Goal: Task Accomplishment & Management: Manage account settings

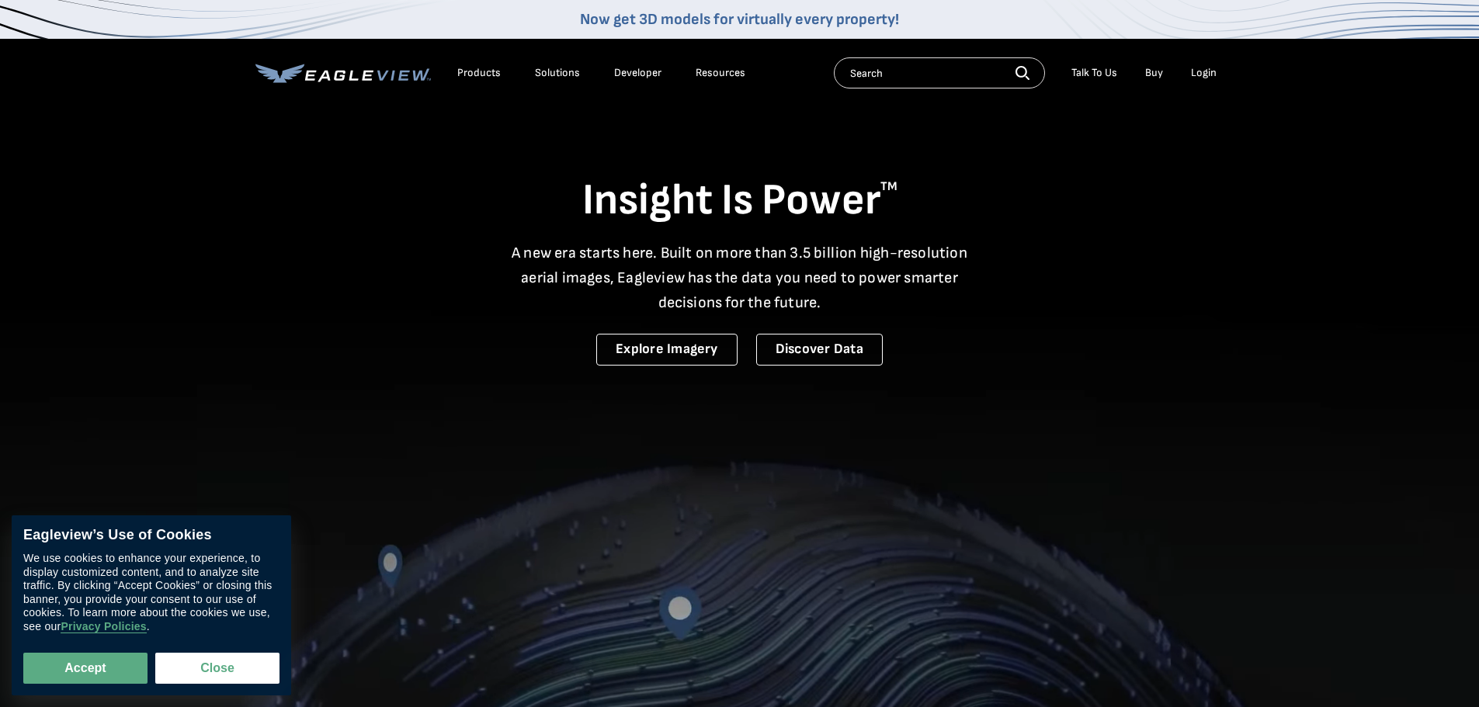
click at [1205, 74] on div "Login" at bounding box center [1204, 73] width 26 height 14
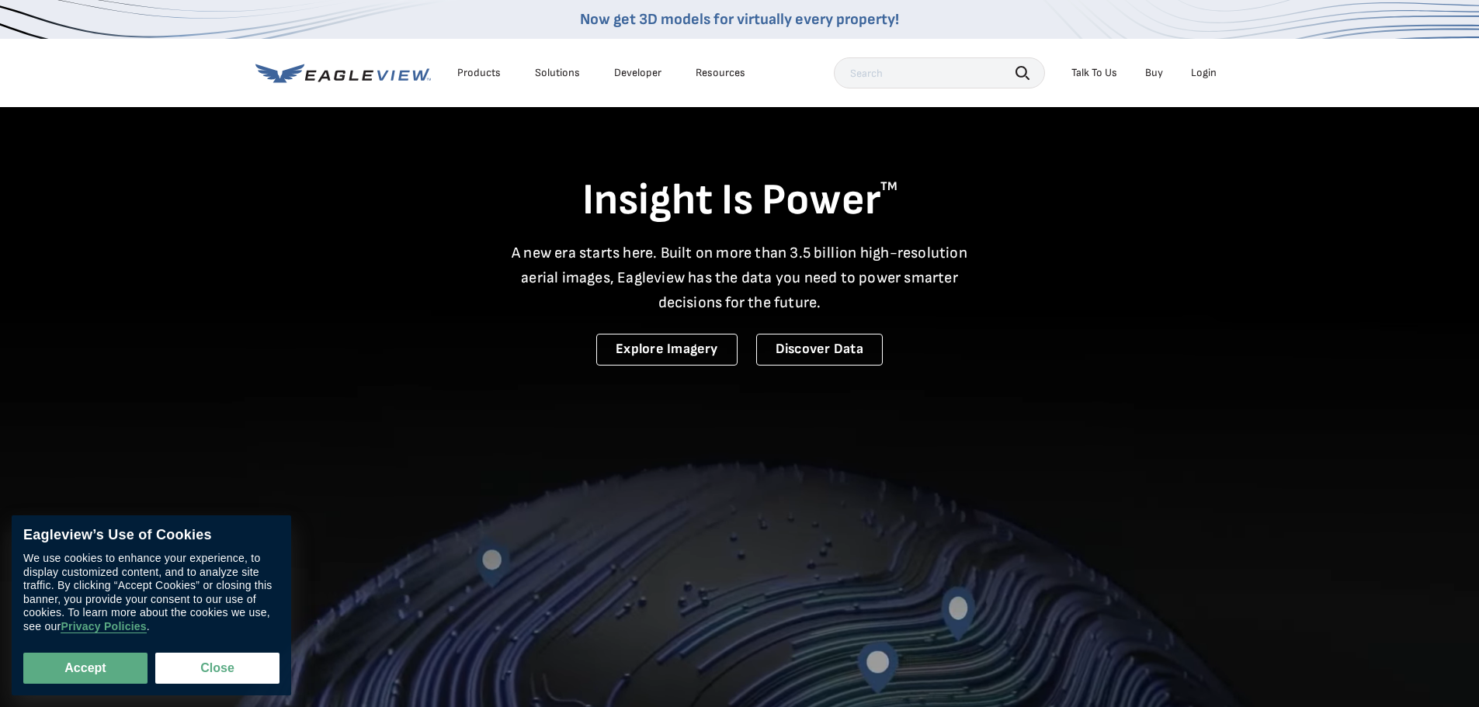
click at [1205, 75] on div "Login" at bounding box center [1204, 73] width 26 height 14
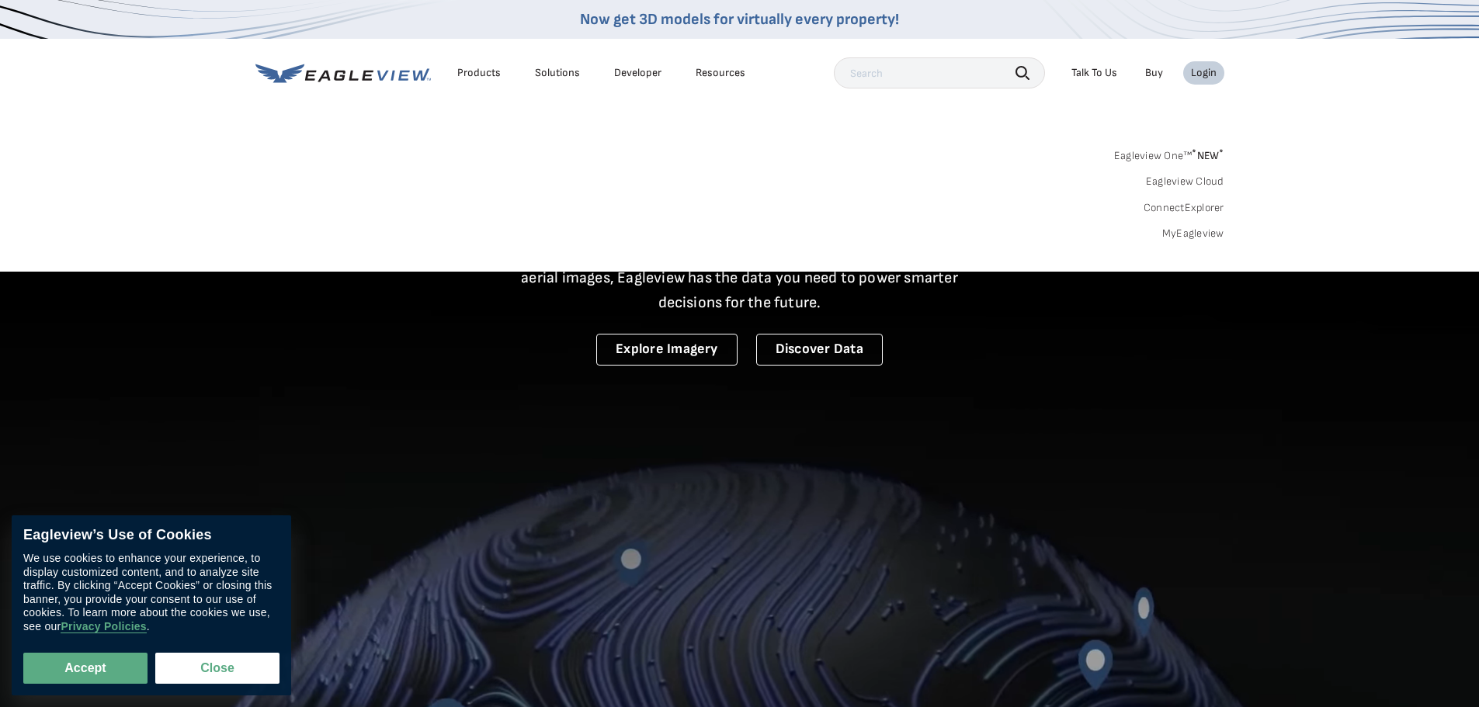
click at [1194, 225] on div "Eagleview One™ * NEW * Eagleview Cloud ConnectExplorer MyEagleview" at bounding box center [739, 192] width 969 height 96
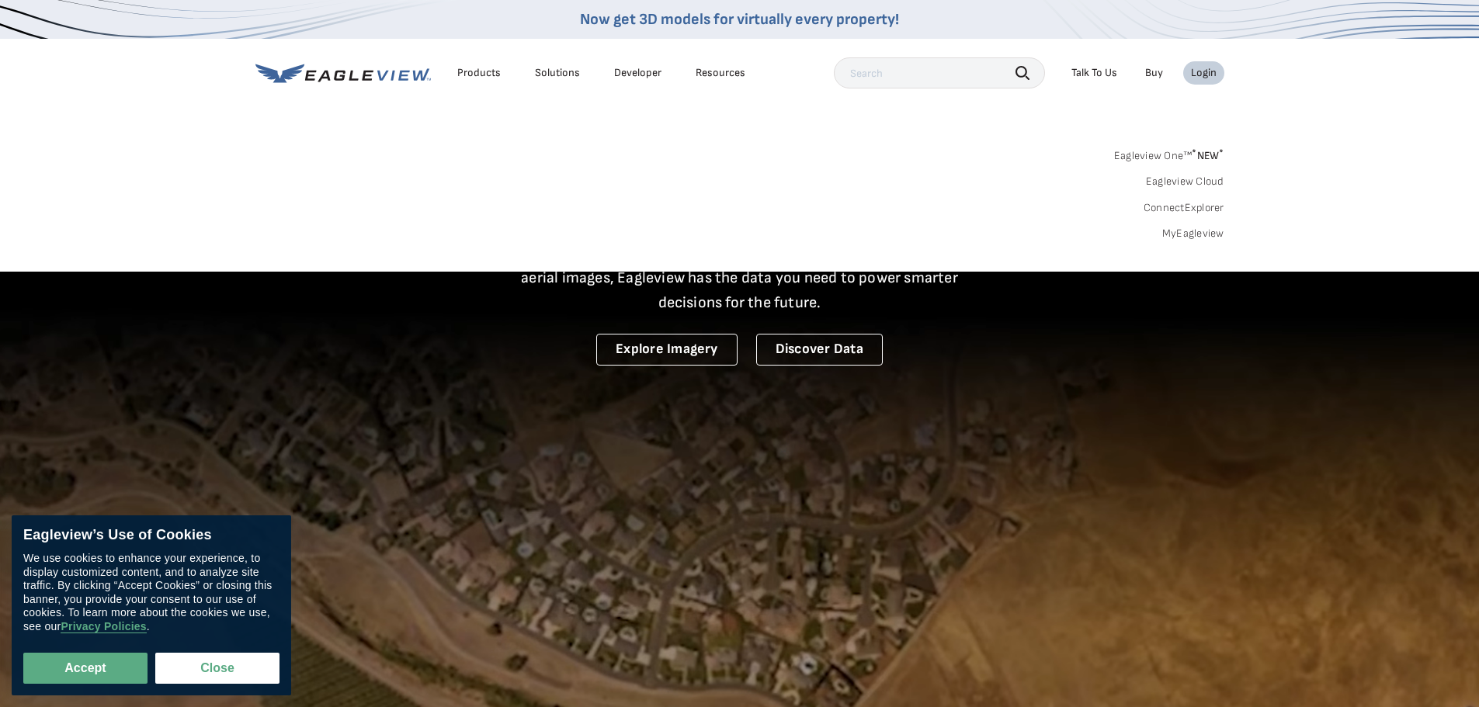
click at [1197, 234] on link "MyEagleview" at bounding box center [1193, 234] width 62 height 14
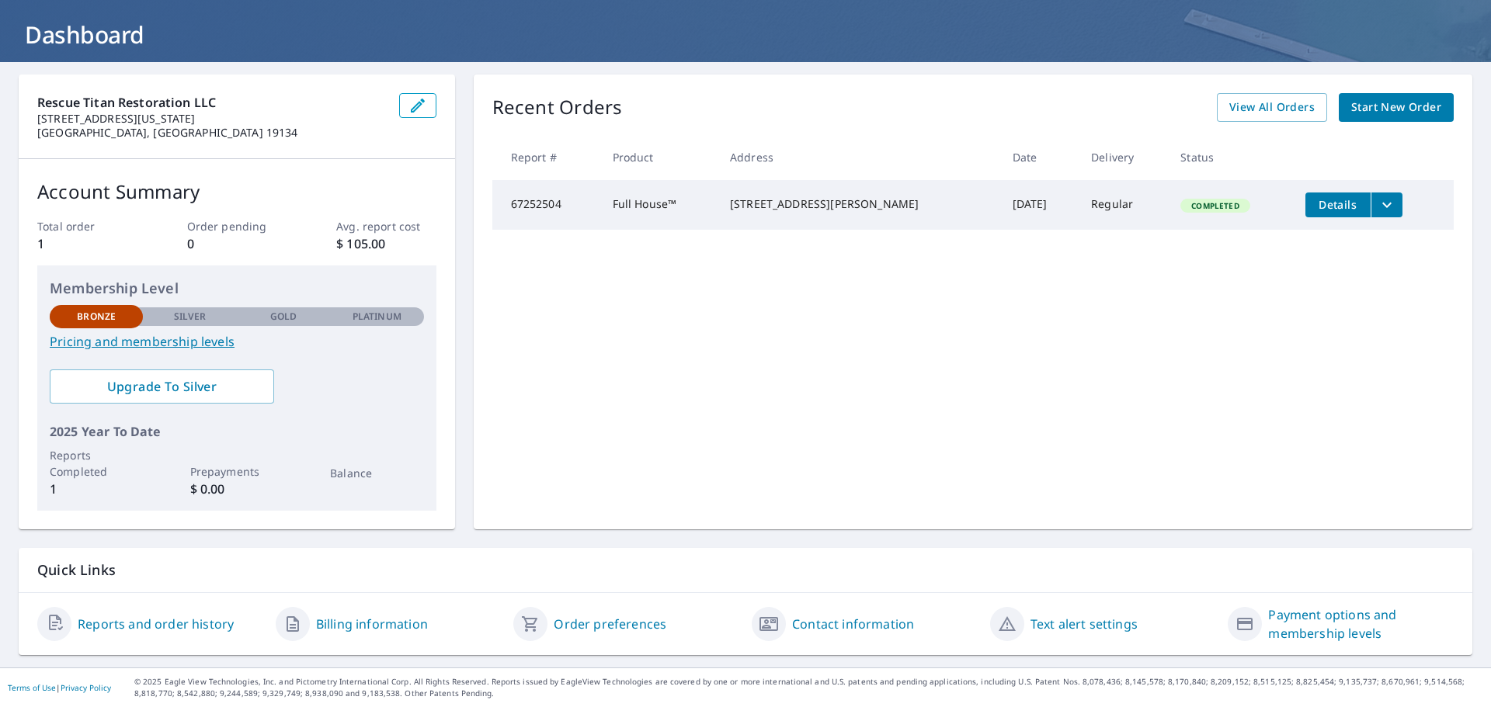
scroll to position [82, 0]
click at [1377, 207] on icon "filesDropdownBtn-67252504" at bounding box center [1386, 205] width 19 height 19
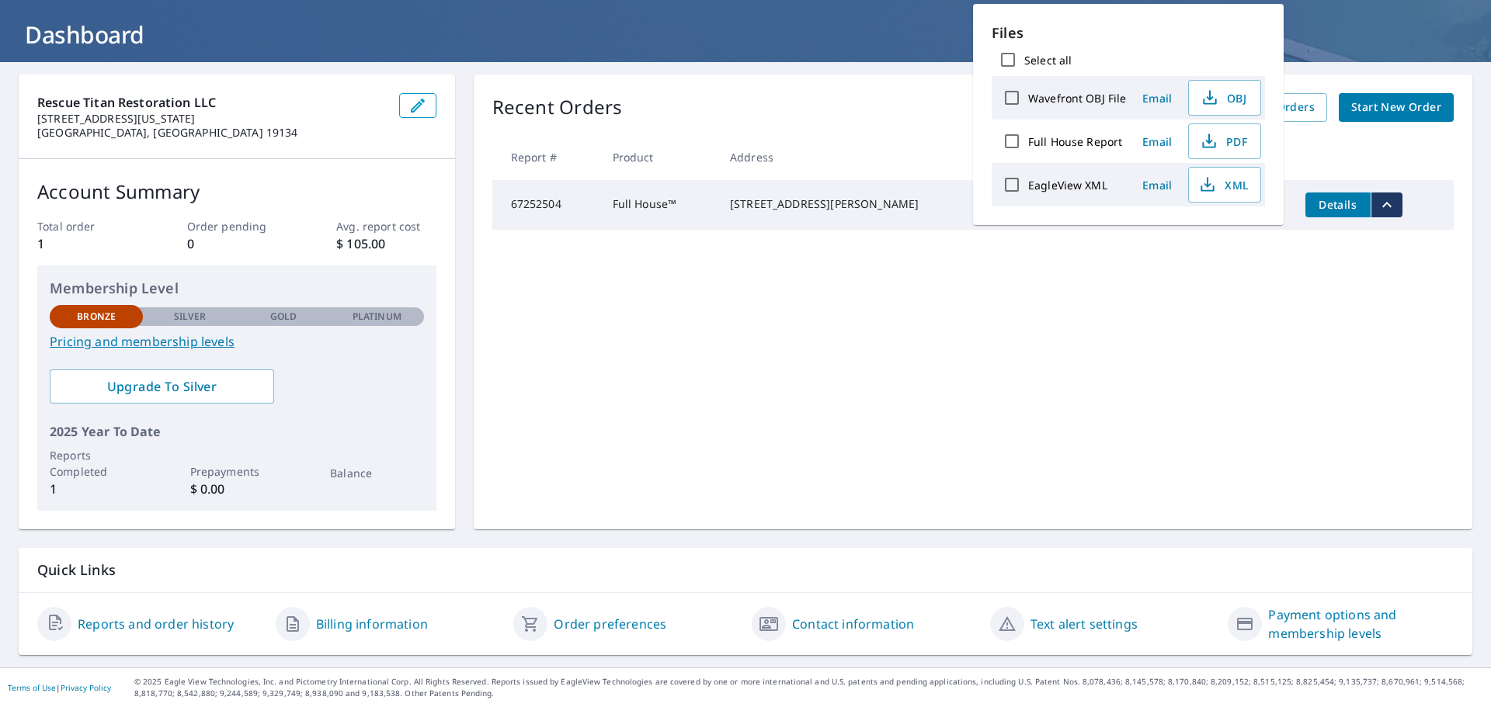
click at [1264, 402] on div "Recent Orders View All Orders Start New Order Report # Product Address Date Del…" at bounding box center [973, 302] width 998 height 455
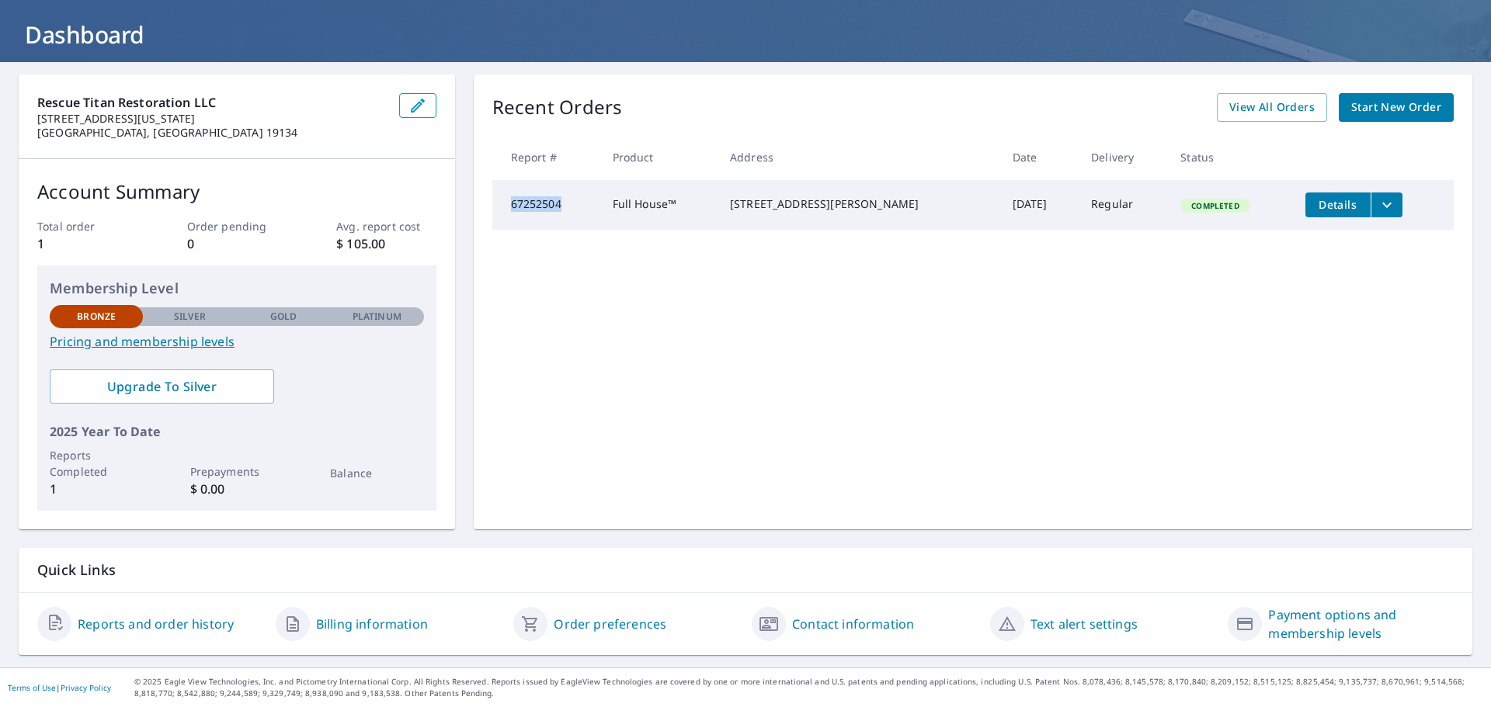
drag, startPoint x: 578, startPoint y: 209, endPoint x: 506, endPoint y: 217, distance: 72.6
click at [506, 217] on td "67252504" at bounding box center [546, 205] width 108 height 50
copy td "67252504"
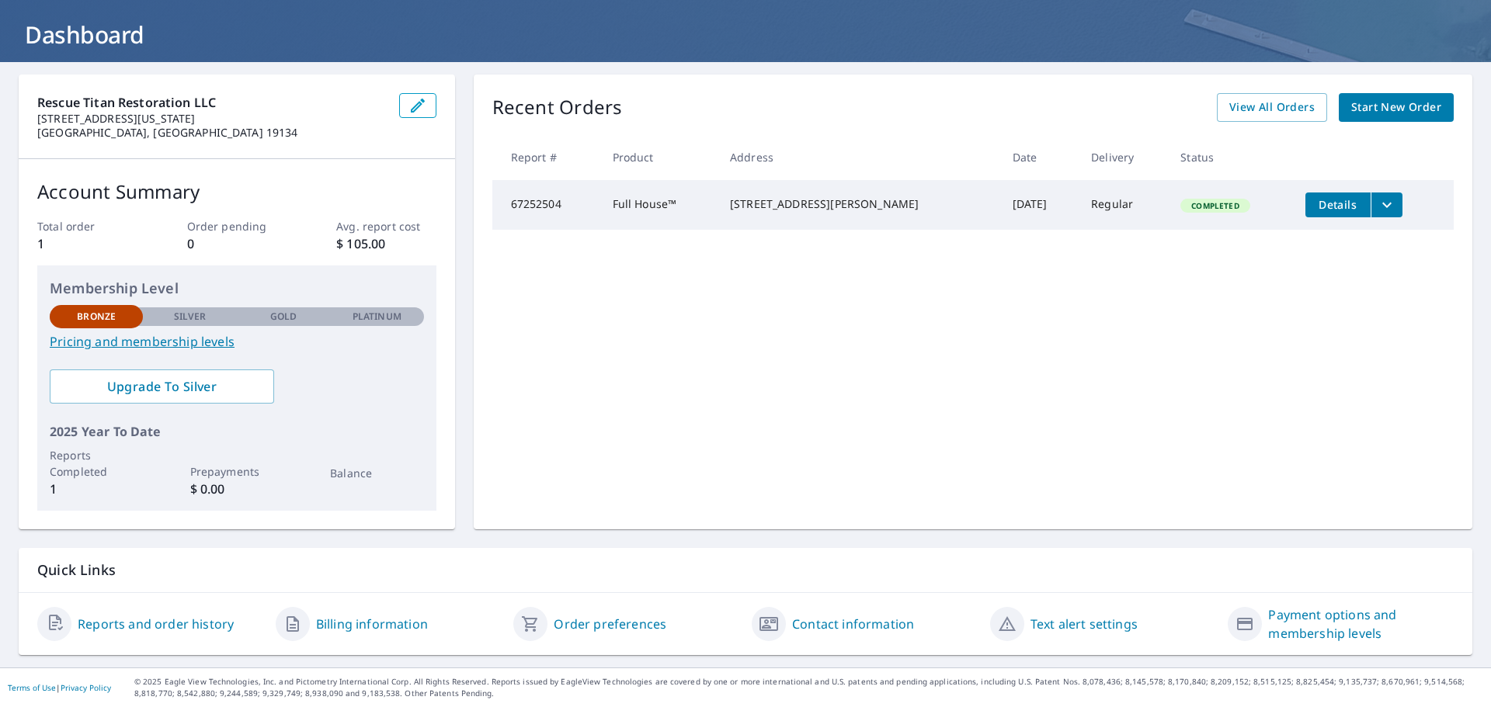
click at [650, 297] on div "Recent Orders View All Orders Start New Order Report # Product Address Date Del…" at bounding box center [973, 302] width 998 height 455
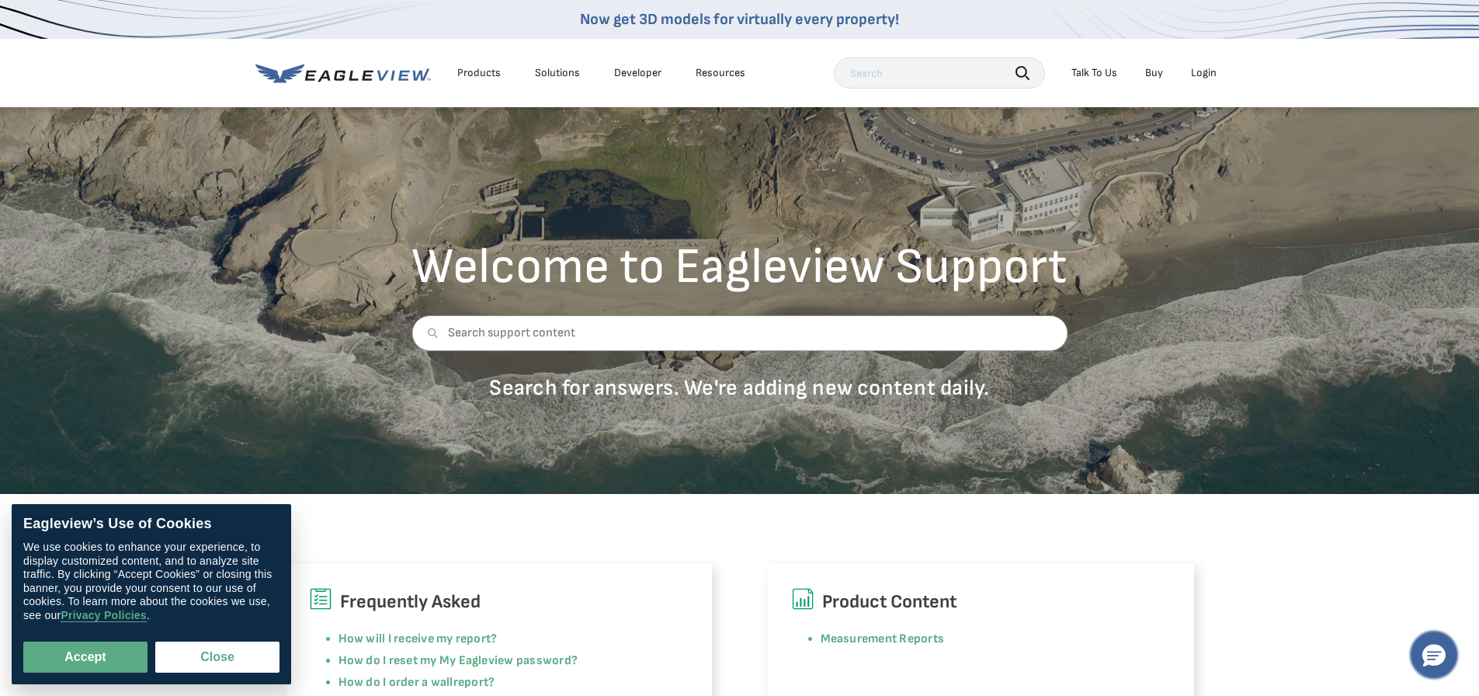
click at [1427, 655] on icon "Hello, have a question? Let’s chat." at bounding box center [1433, 655] width 23 height 23
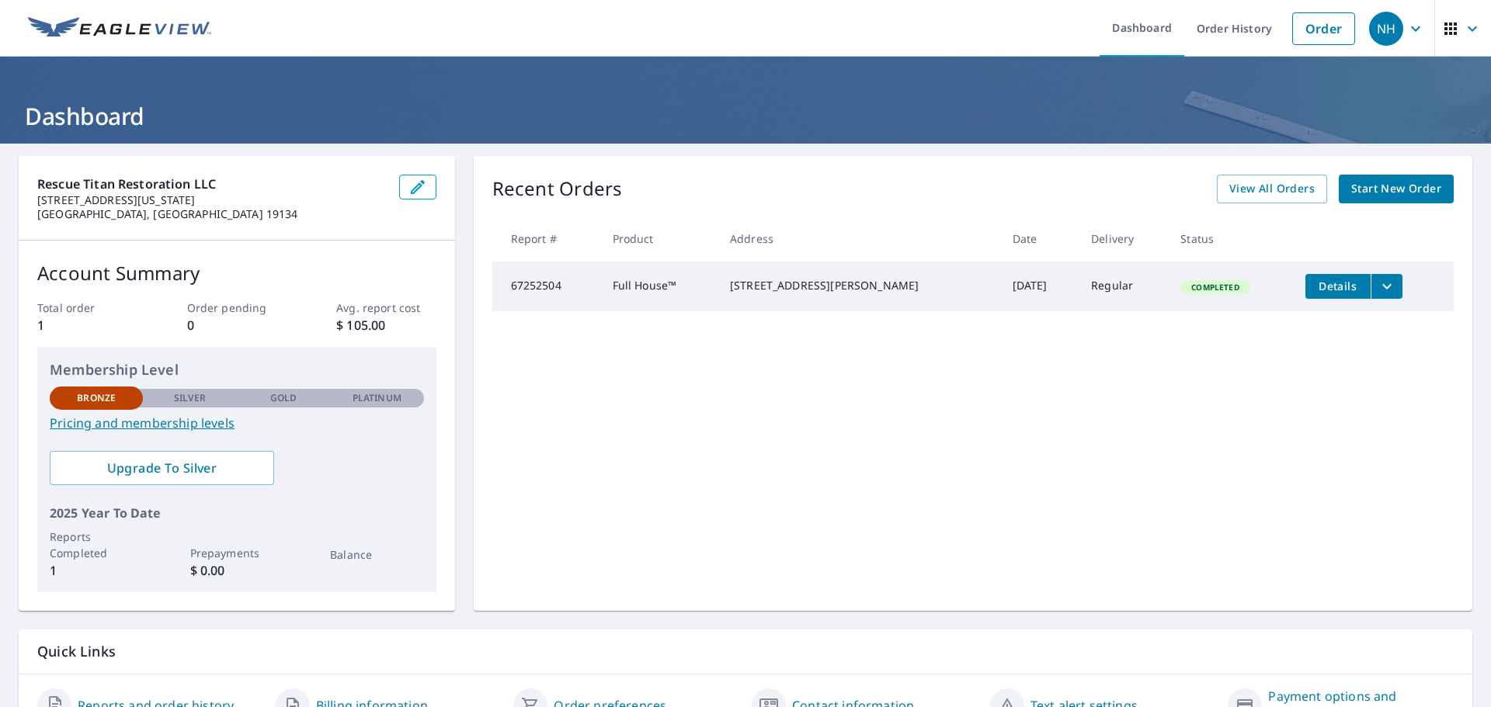
scroll to position [82, 0]
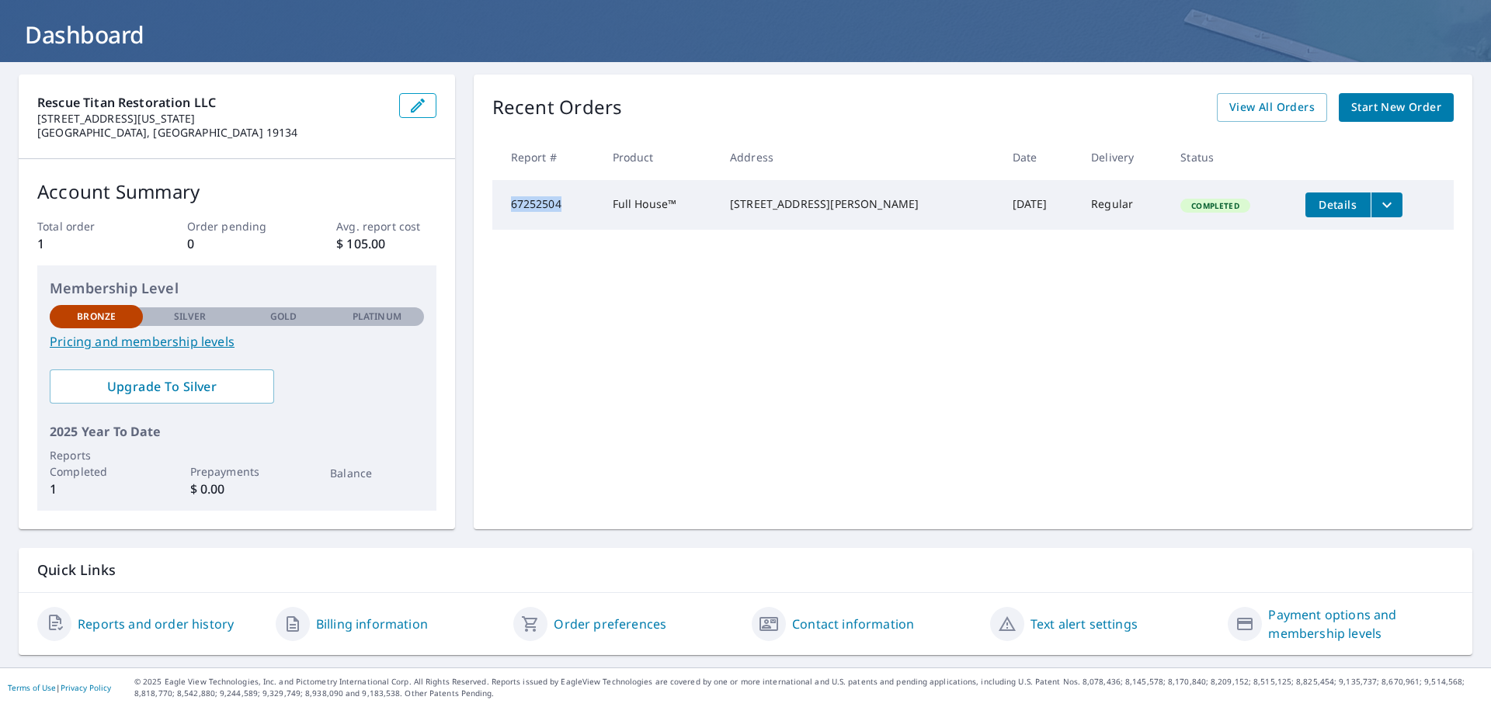
drag, startPoint x: 557, startPoint y: 206, endPoint x: 502, endPoint y: 217, distance: 55.4
click at [502, 217] on td "67252504" at bounding box center [546, 205] width 108 height 50
copy td "67252504"
click at [534, 319] on div "Recent Orders View All Orders Start New Order Report # Product Address Date Del…" at bounding box center [973, 302] width 998 height 455
drag, startPoint x: 547, startPoint y: 212, endPoint x: 486, endPoint y: 223, distance: 61.5
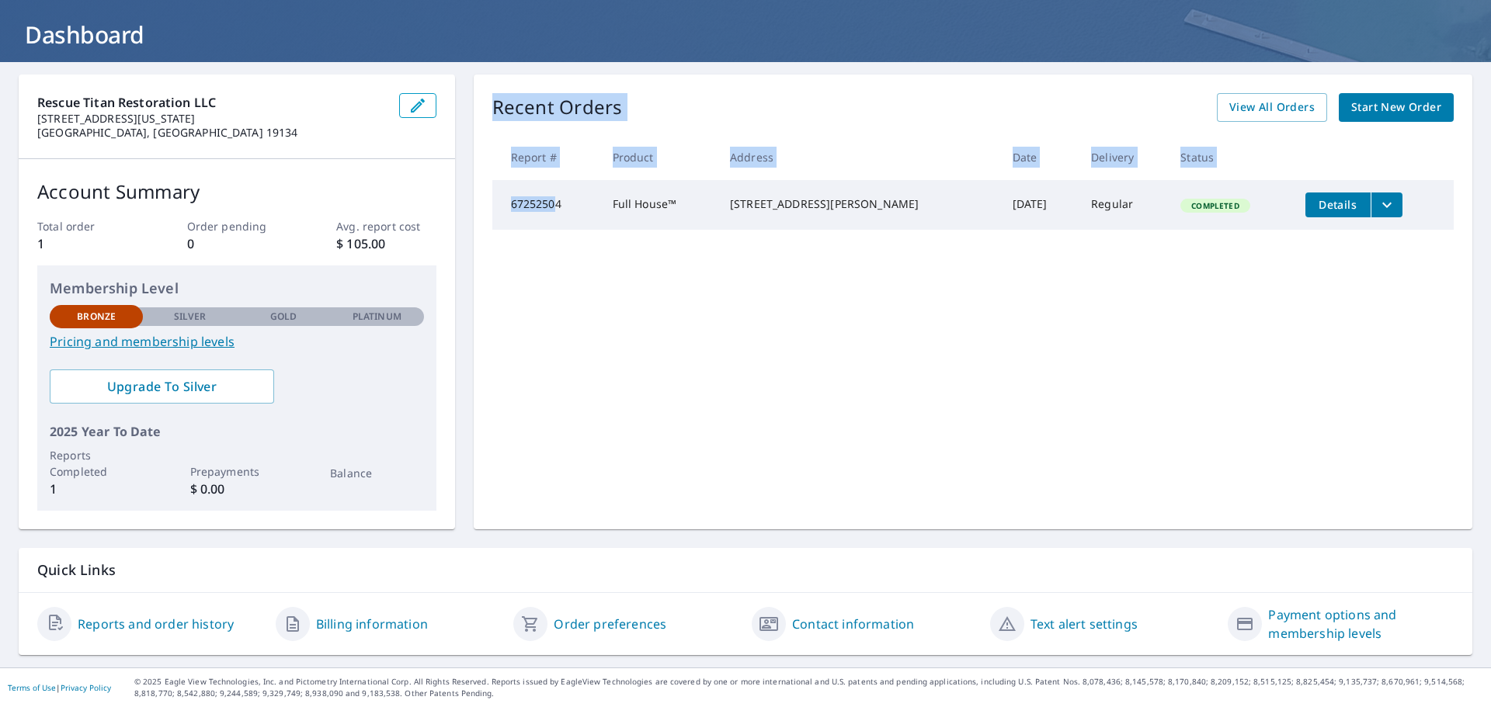
click at [486, 223] on div "Recent Orders View All Orders Start New Order Report # Product Address Date Del…" at bounding box center [973, 302] width 998 height 455
click at [568, 222] on td "67252504" at bounding box center [546, 205] width 108 height 50
drag, startPoint x: 557, startPoint y: 204, endPoint x: 496, endPoint y: 214, distance: 62.2
click at [496, 214] on td "67252504" at bounding box center [546, 205] width 108 height 50
copy td "67252504"
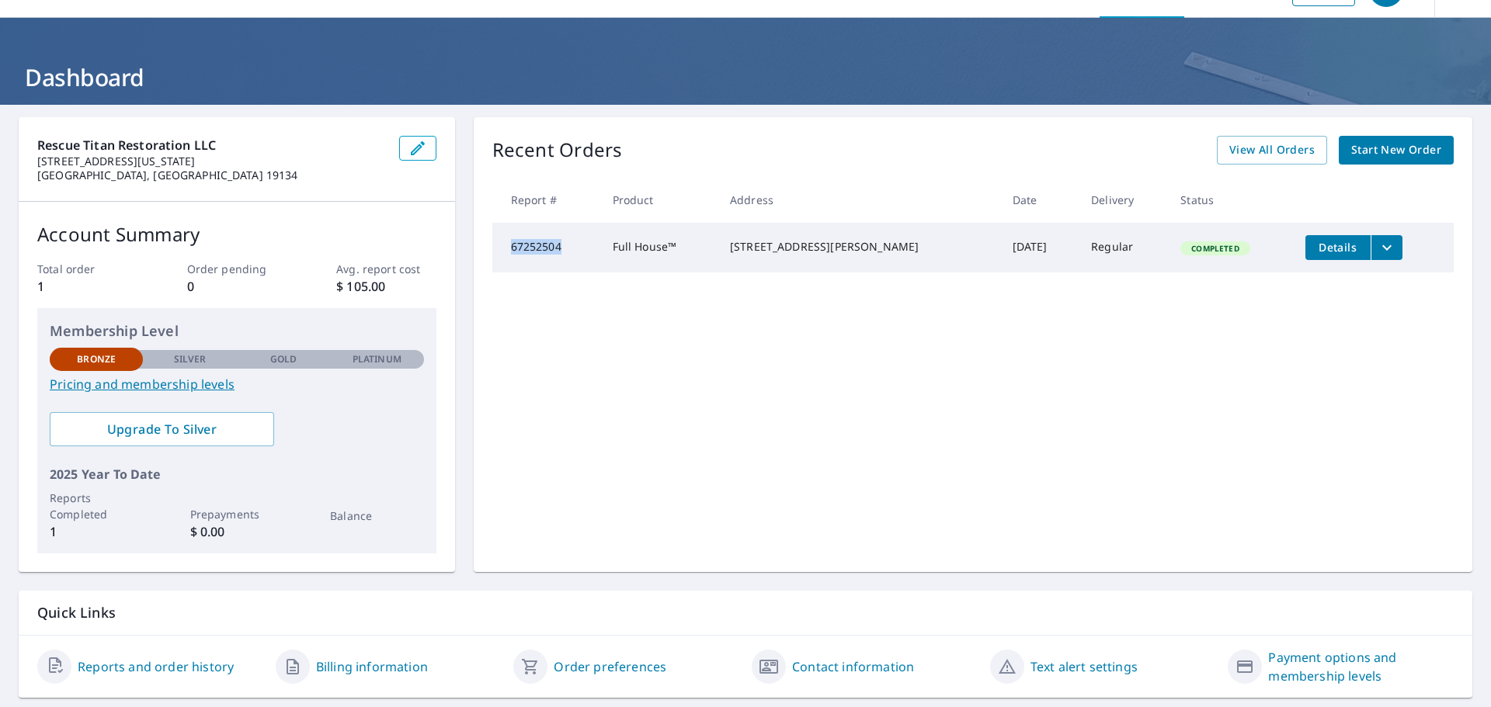
scroll to position [0, 0]
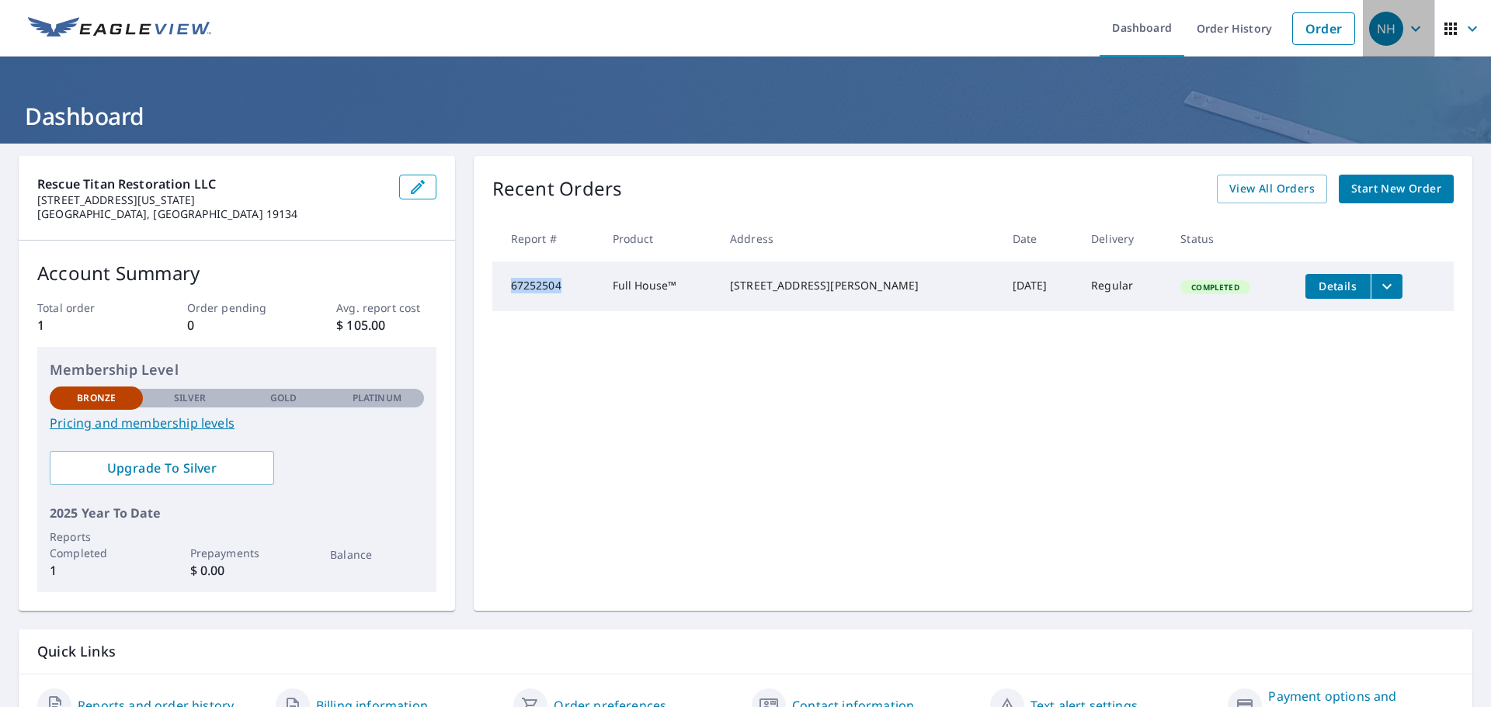
click at [1410, 31] on icon "button" at bounding box center [1415, 28] width 19 height 19
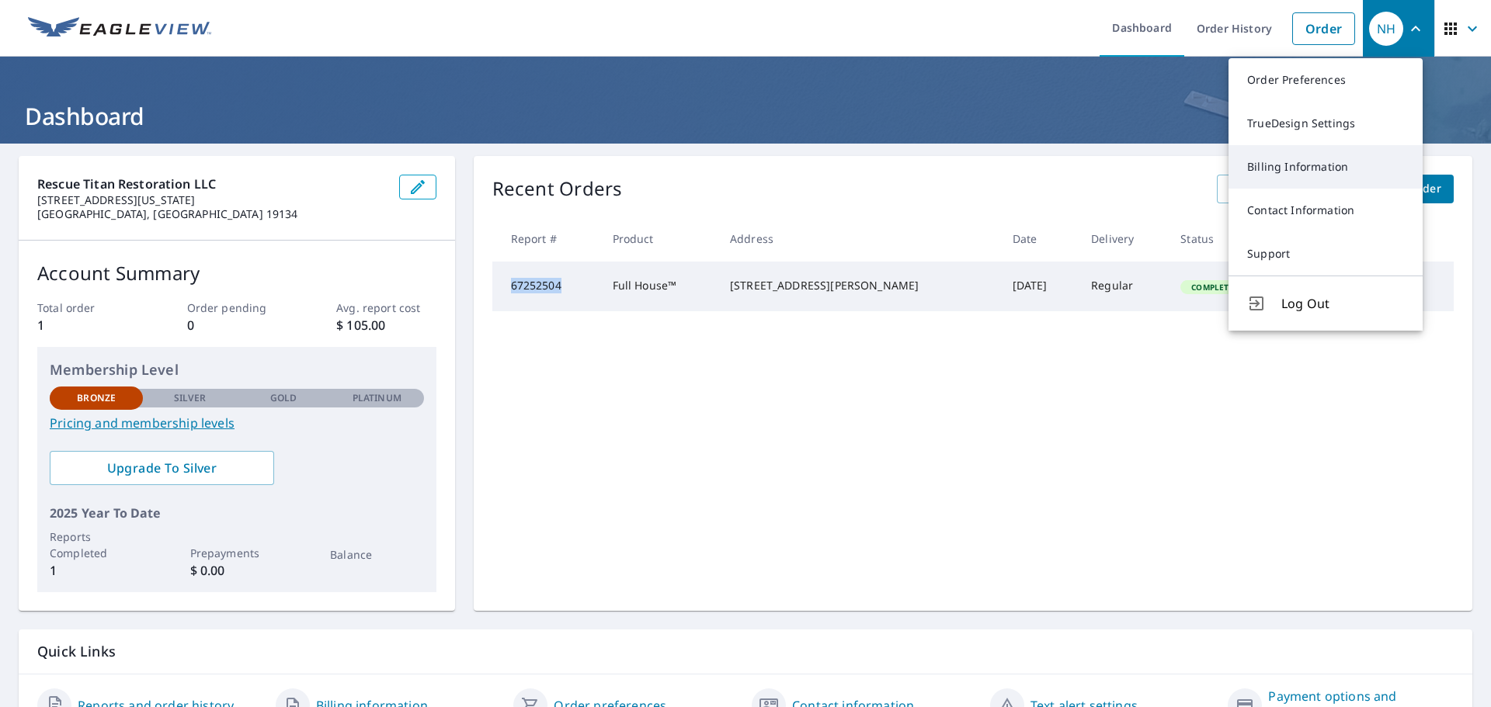
click at [1329, 175] on link "Billing Information" at bounding box center [1325, 166] width 194 height 43
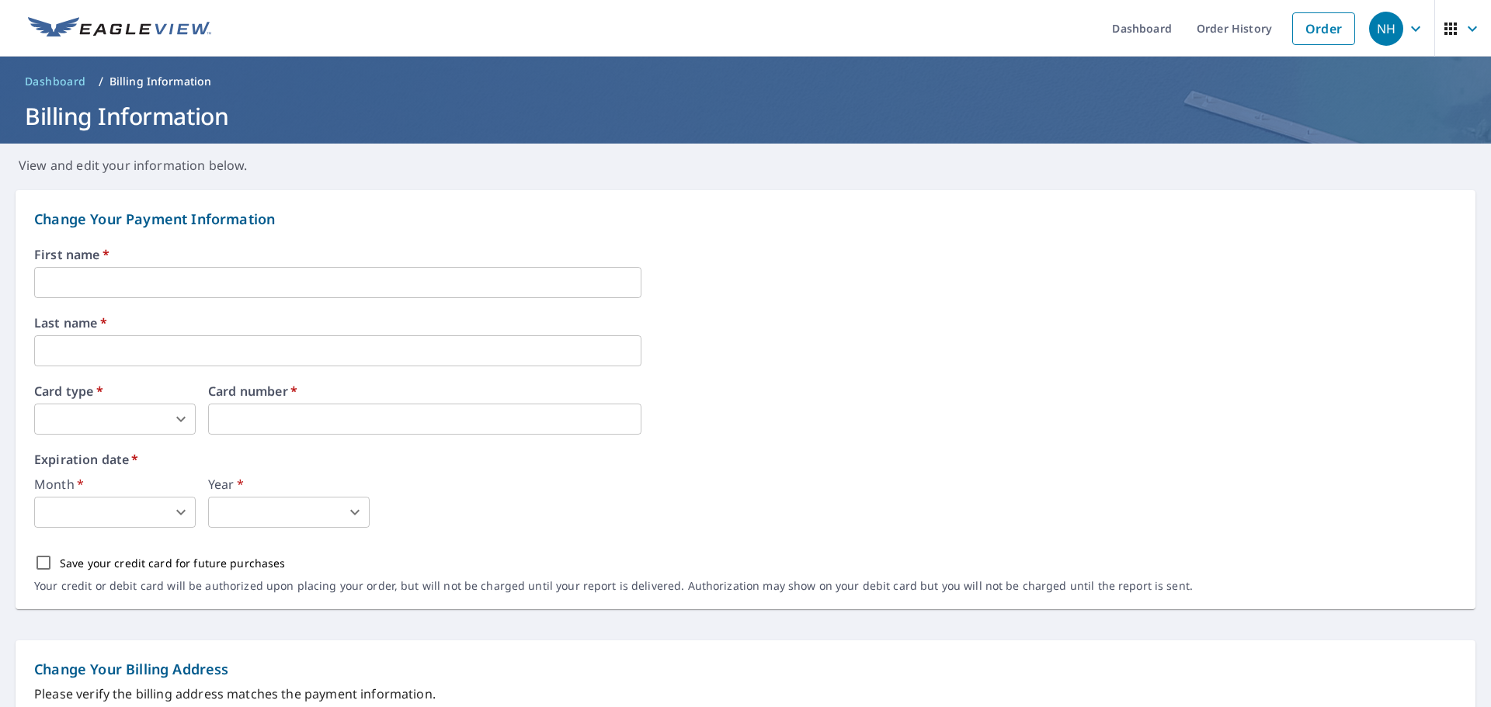
click at [217, 279] on input "text" at bounding box center [337, 282] width 607 height 31
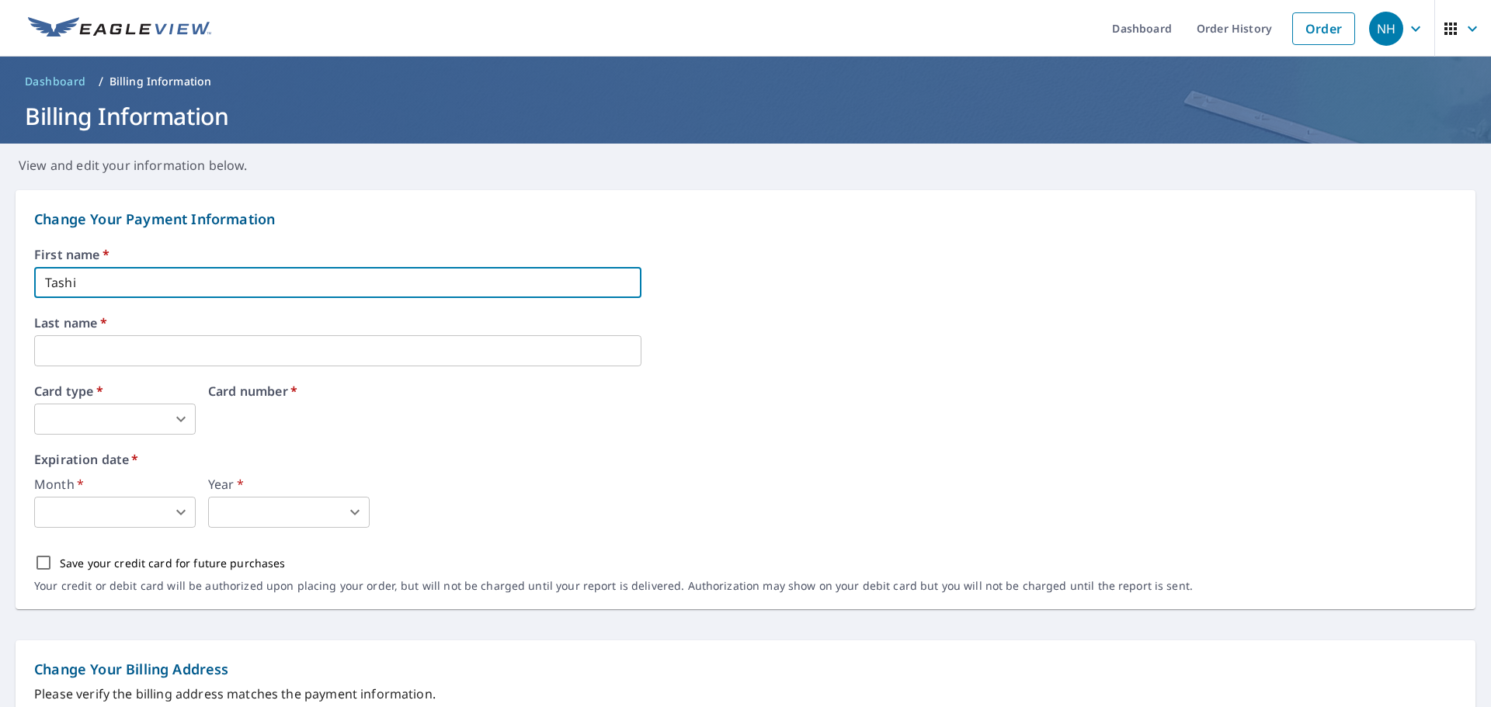
type input "Tashi"
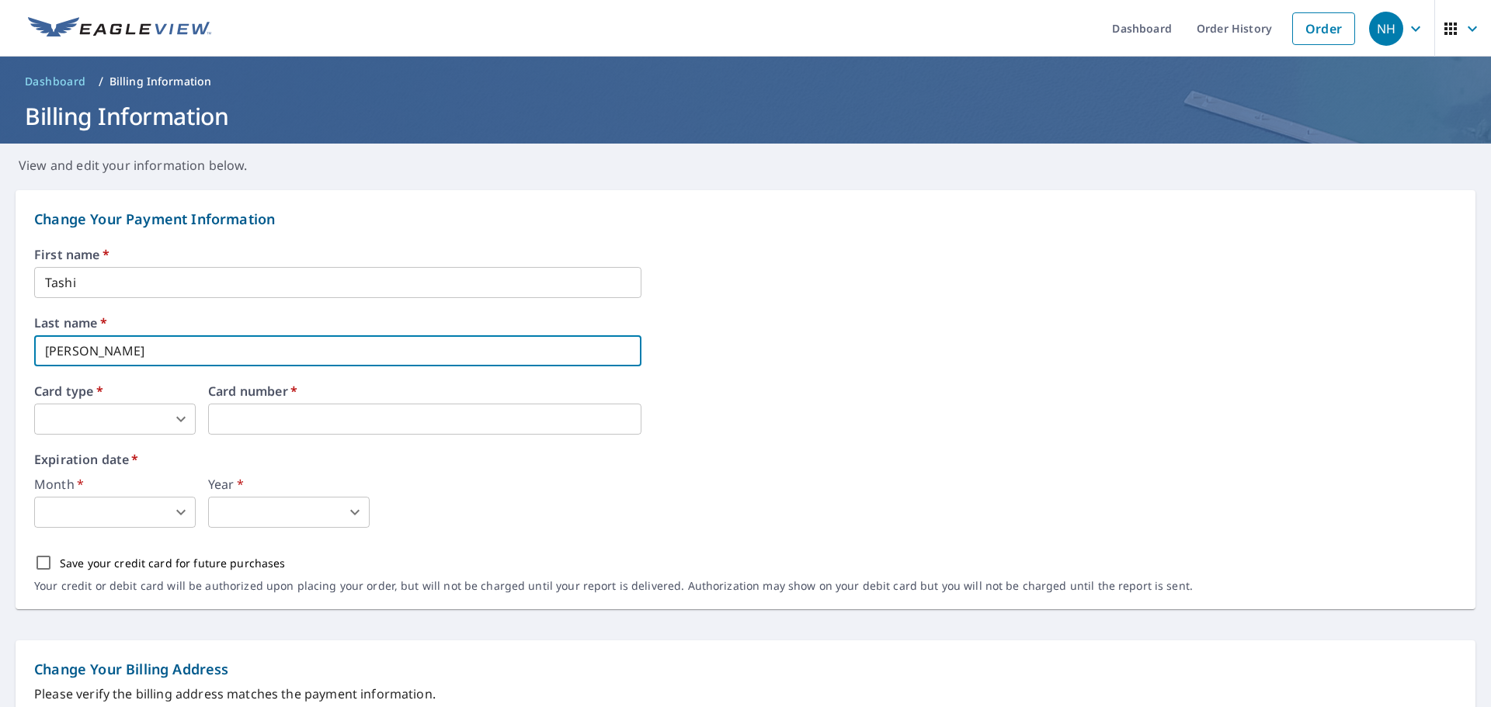
click at [0, 706] on com-1password-button at bounding box center [0, 707] width 0 height 0
type input "Sanford"
click at [390, 429] on iframe at bounding box center [424, 419] width 433 height 31
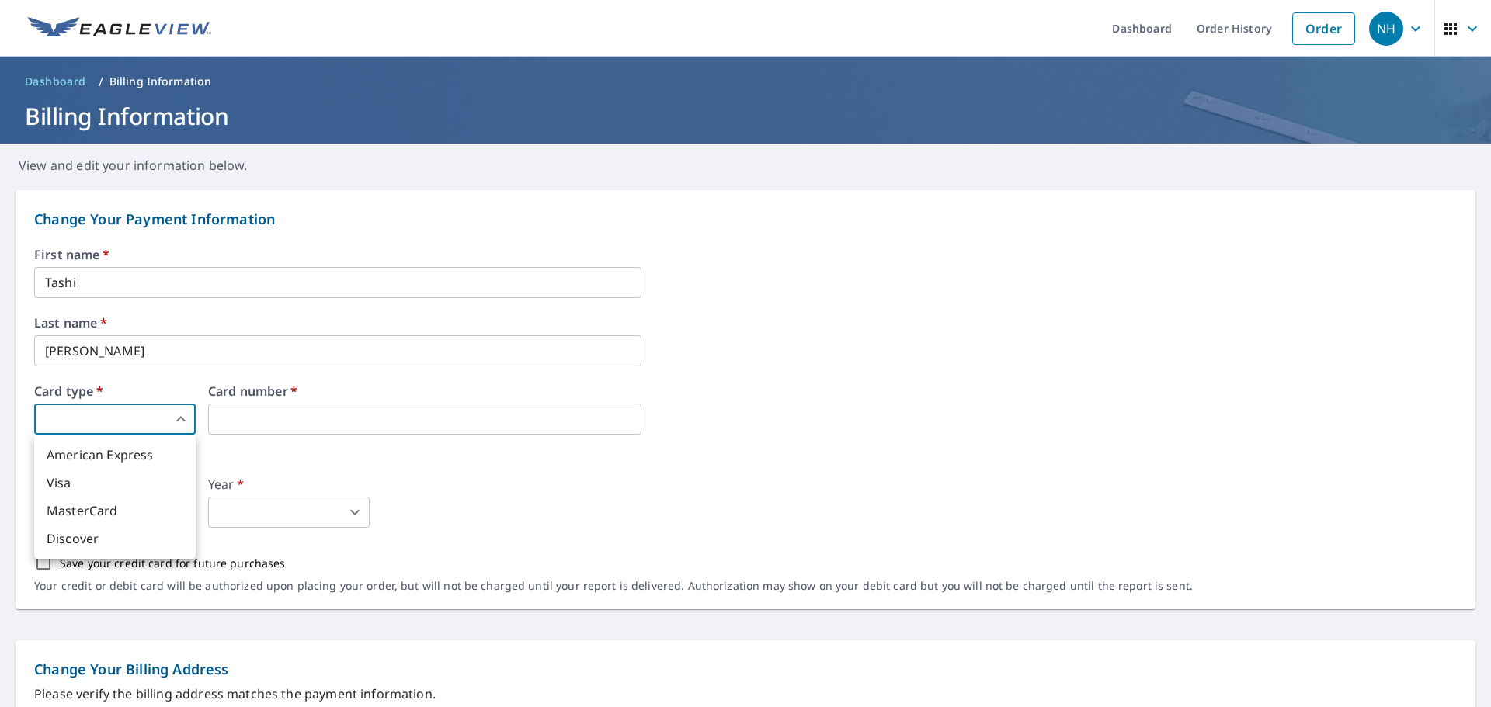
click at [105, 428] on body "NH NH Dashboard Order History Order NH Dashboard / Billing Information Billing …" at bounding box center [745, 353] width 1491 height 707
click at [109, 488] on li "Visa" at bounding box center [114, 483] width 161 height 28
type input "2"
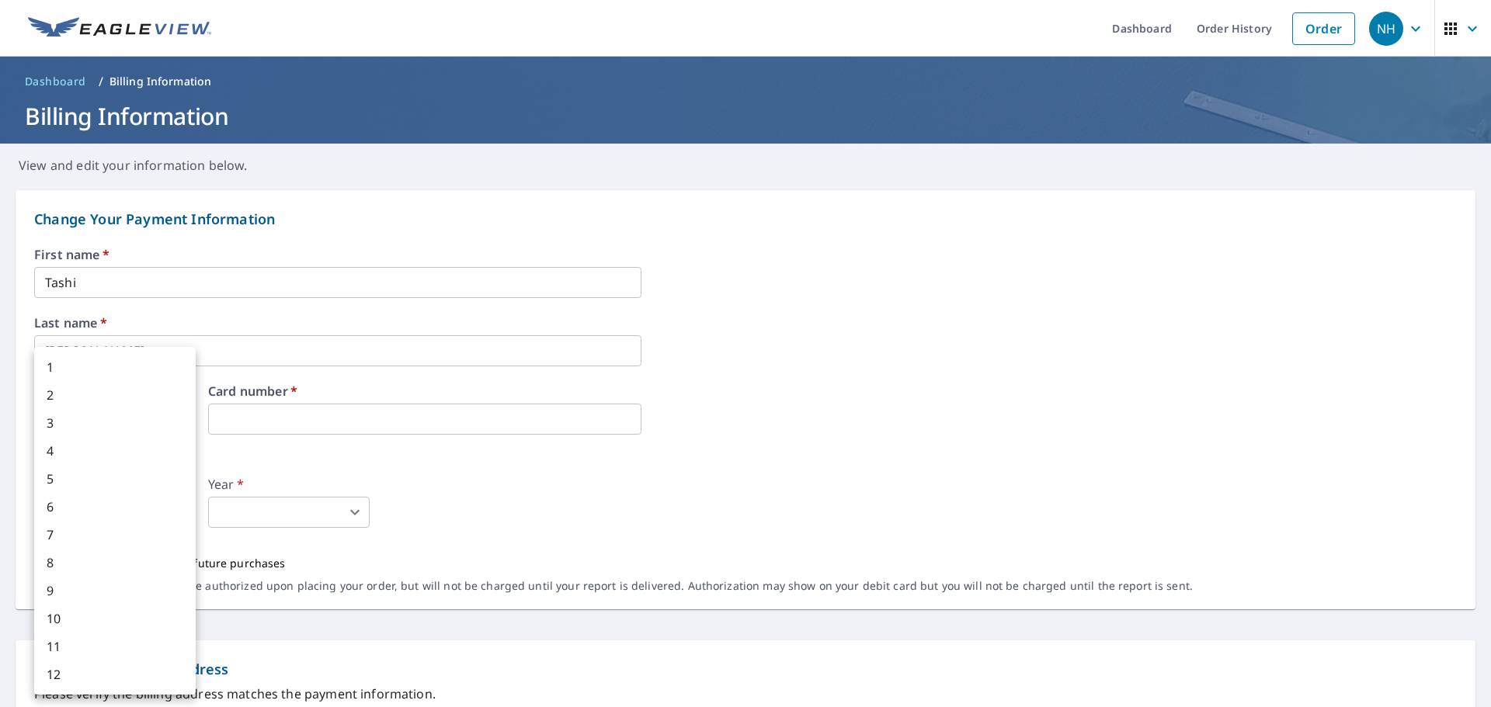
click at [142, 522] on body "NH NH Dashboard Order History Order NH Dashboard / Billing Information Billing …" at bounding box center [745, 353] width 1491 height 707
click at [111, 509] on li "6" at bounding box center [114, 507] width 161 height 28
type input "6"
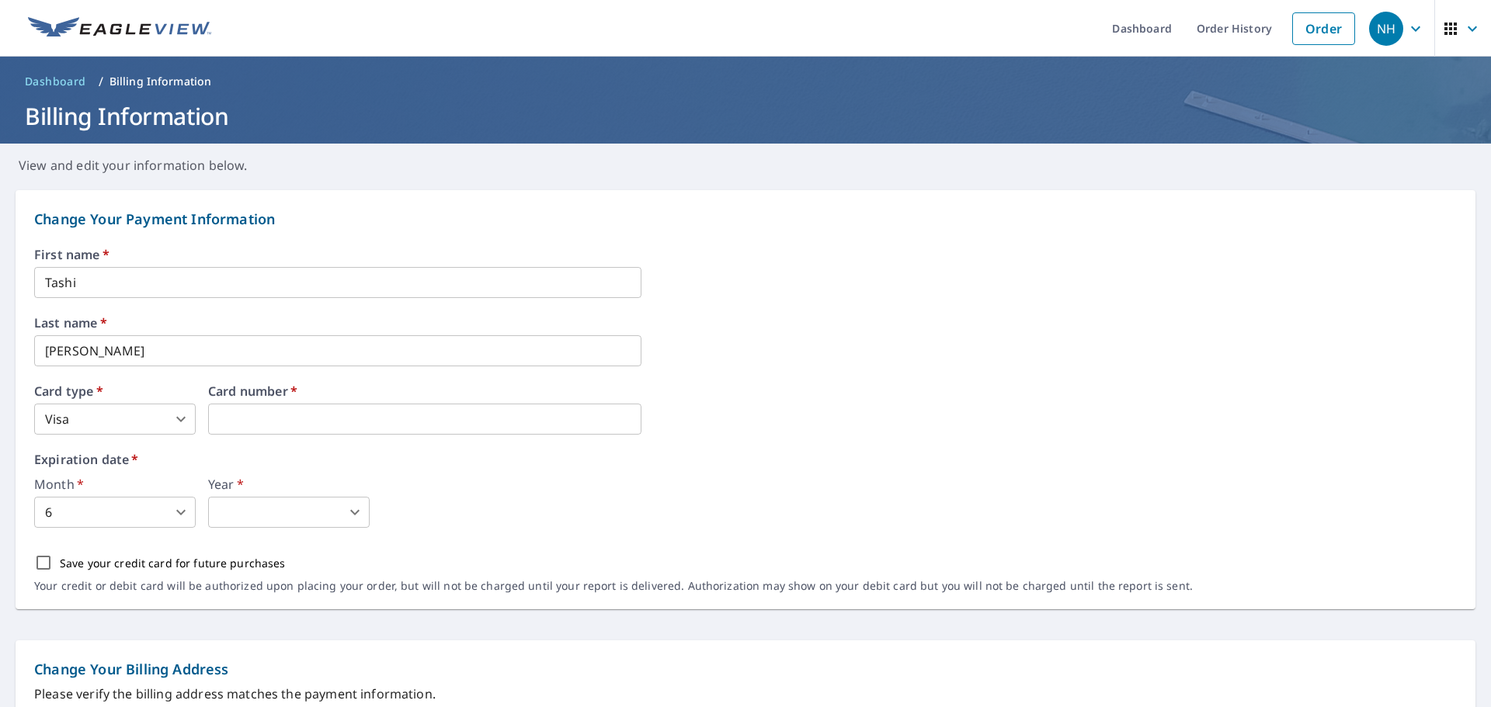
click at [284, 519] on body "NH NH Dashboard Order History Order NH Dashboard / Billing Information Billing …" at bounding box center [745, 353] width 1491 height 707
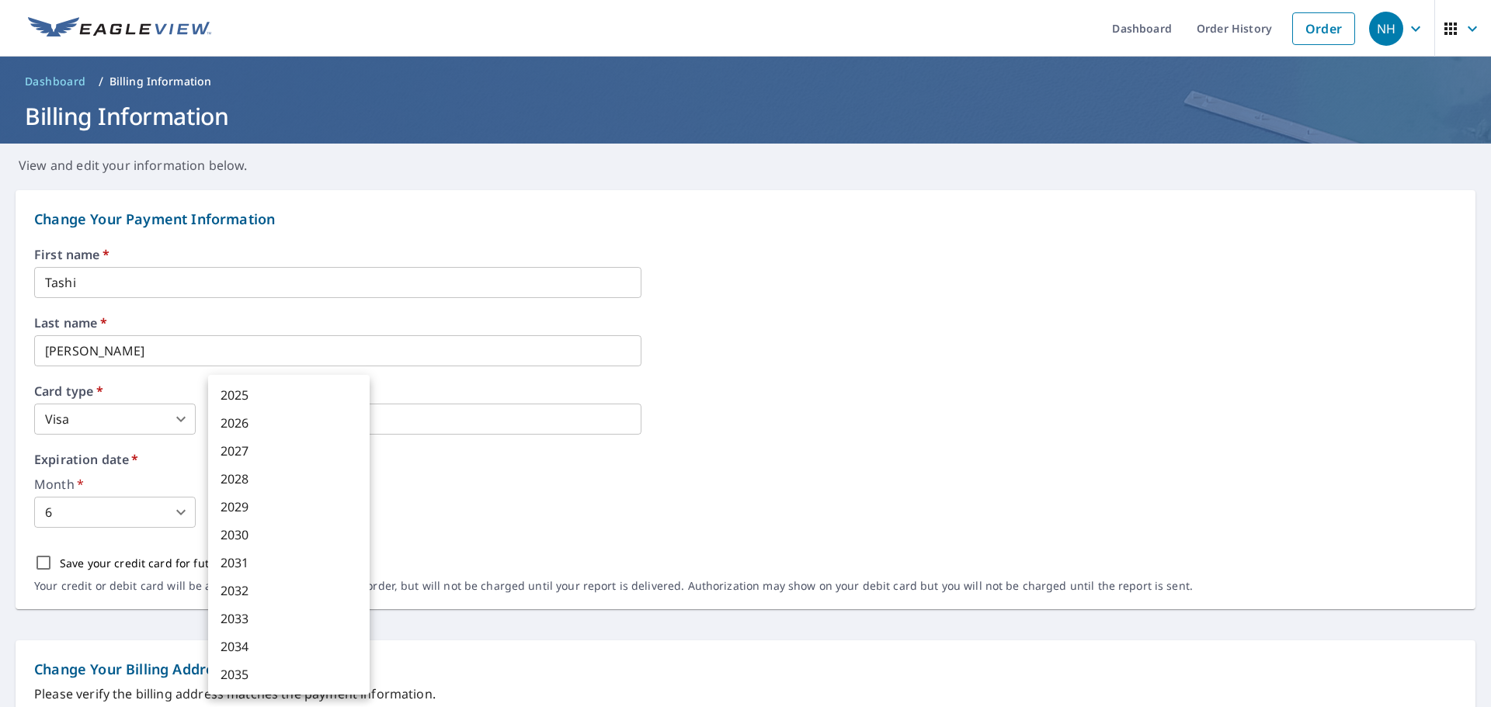
click at [270, 535] on li "2030" at bounding box center [288, 535] width 161 height 28
type input "2030"
drag, startPoint x: 1032, startPoint y: 366, endPoint x: 1016, endPoint y: 374, distance: 17.7
click at [1032, 366] on div "Last name   * Sanford ​" at bounding box center [745, 342] width 1422 height 50
click at [43, 567] on input "Save your credit card for future purchases" at bounding box center [43, 563] width 33 height 33
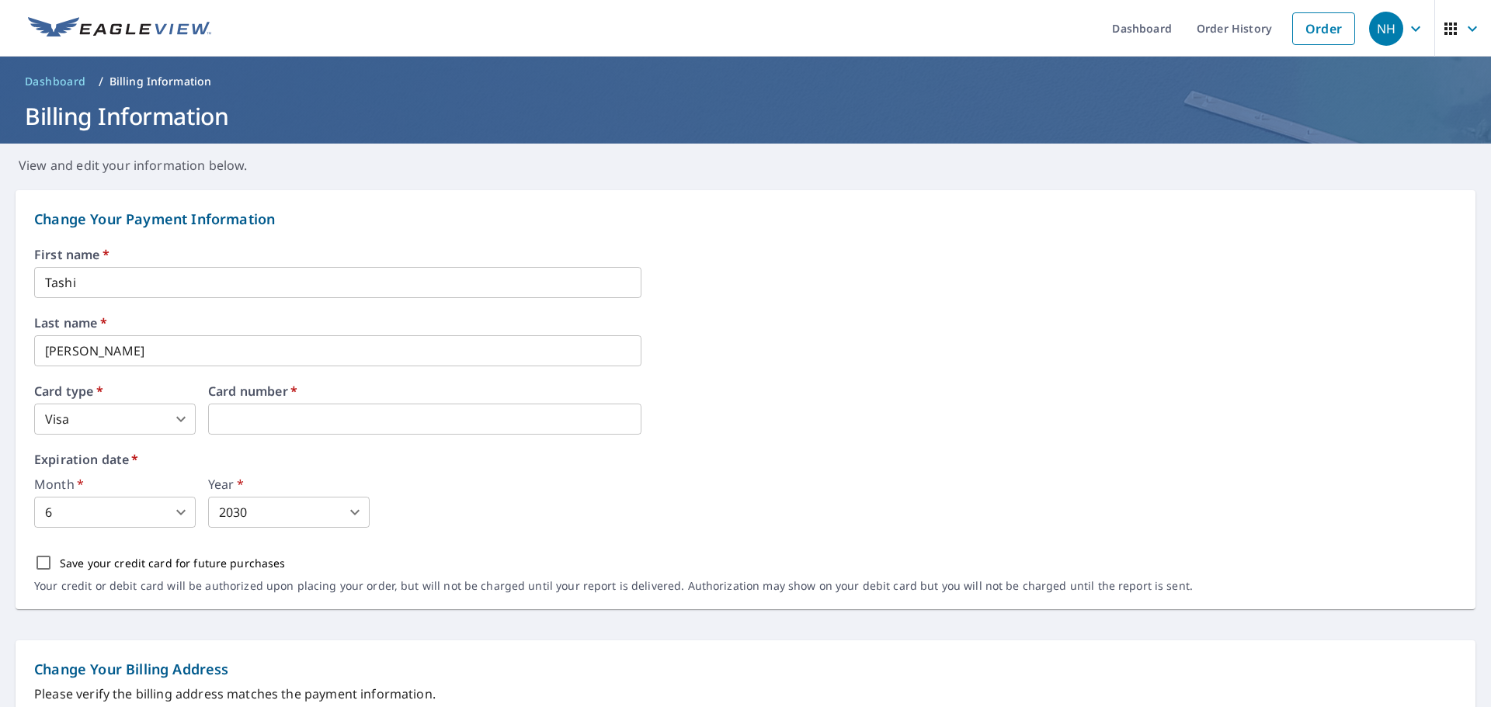
checkbox input "true"
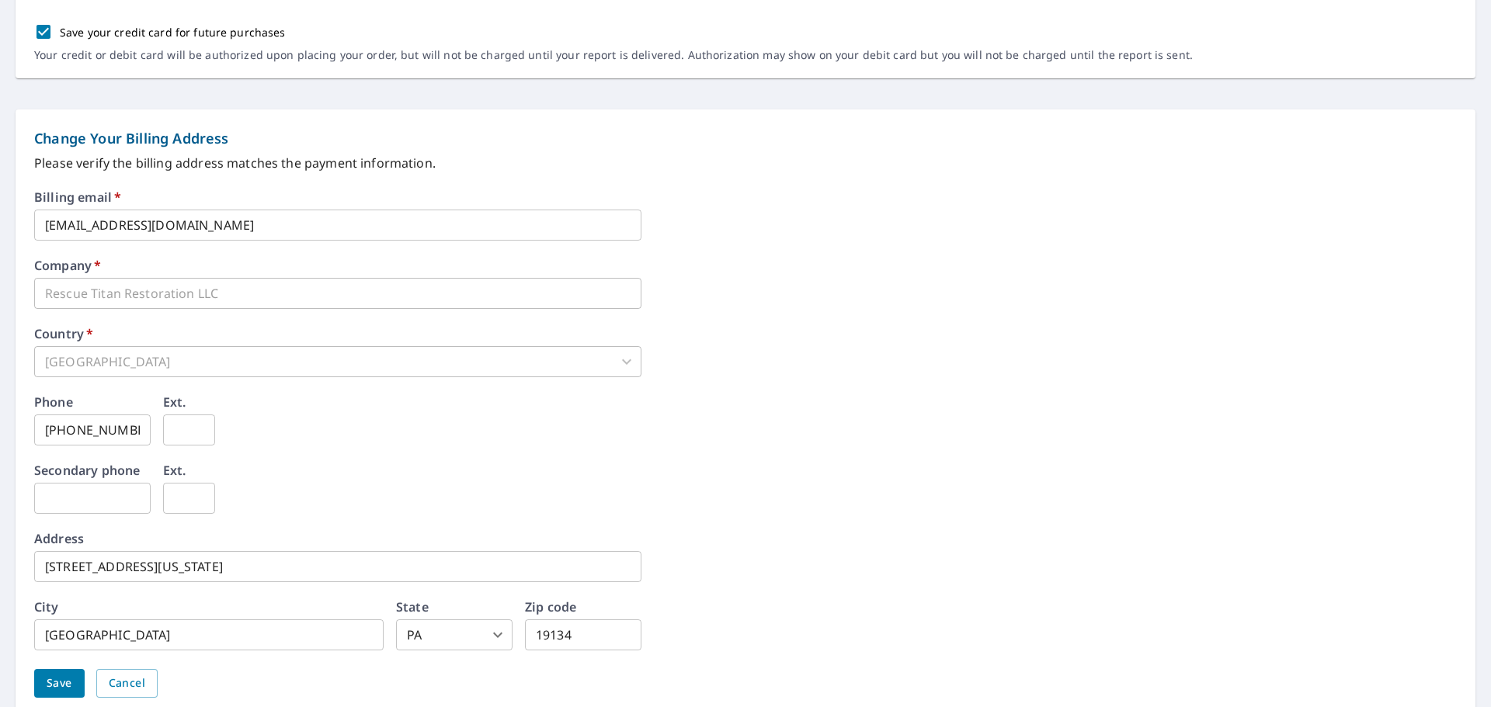
scroll to position [595, 0]
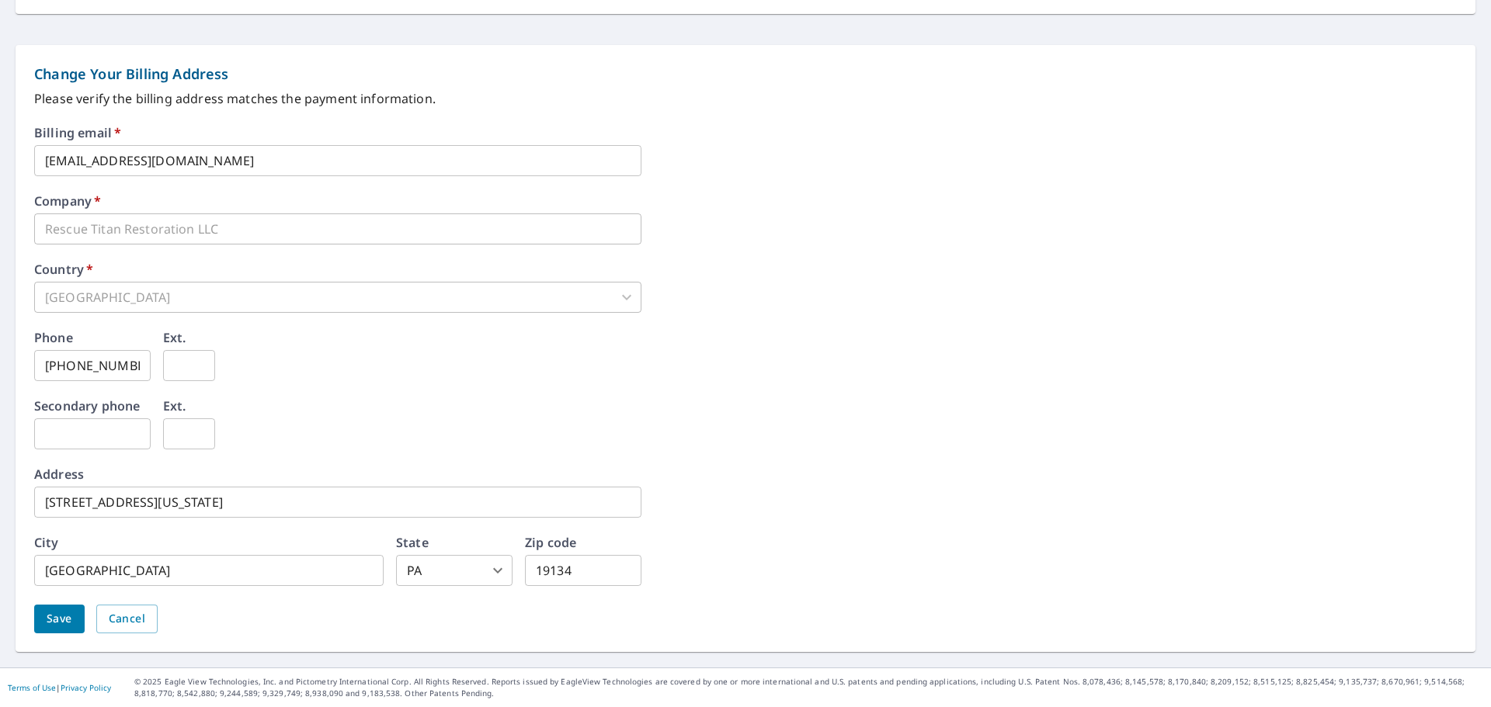
click at [52, 628] on span "Save" at bounding box center [60, 618] width 26 height 19
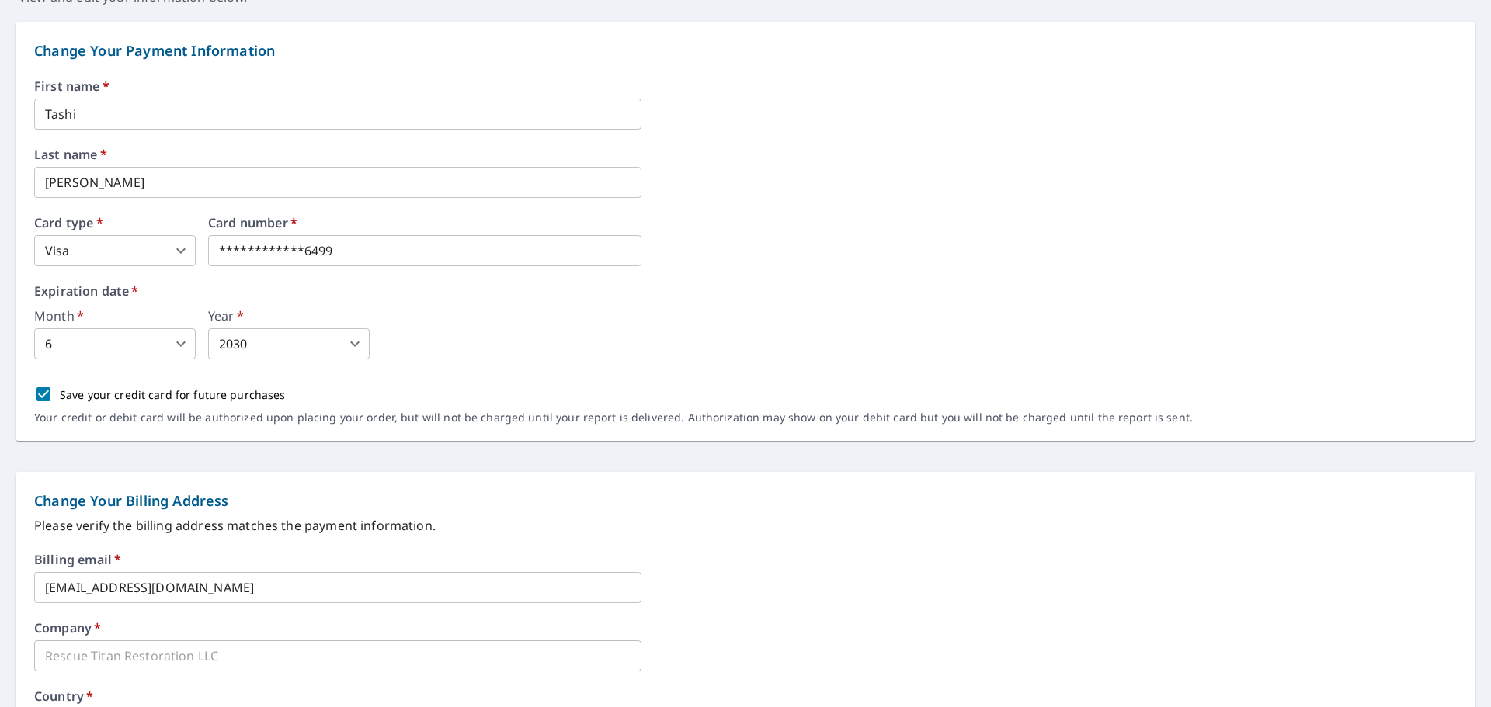
scroll to position [0, 0]
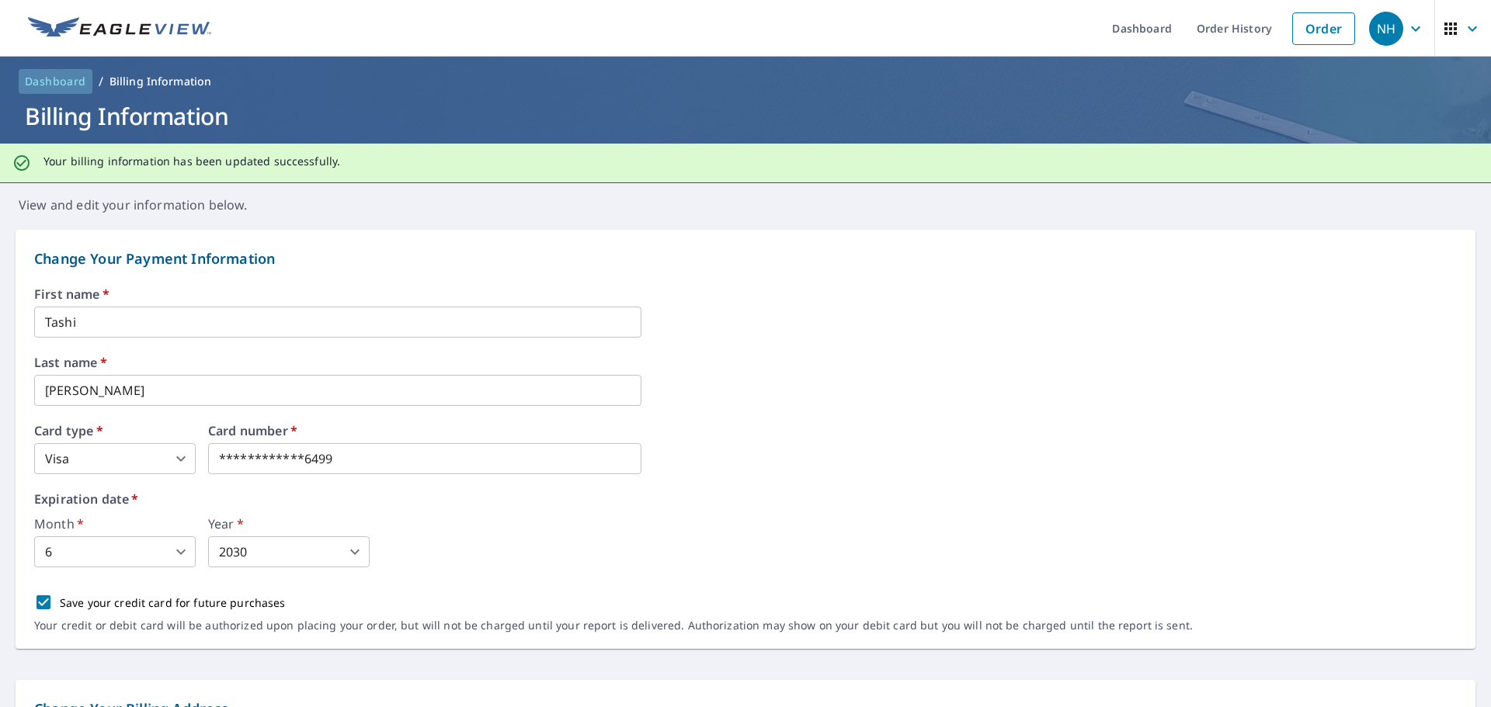
click at [61, 79] on span "Dashboard" at bounding box center [55, 82] width 61 height 16
click at [61, 79] on header "Dashboard / Billing Information Billing Information" at bounding box center [745, 100] width 1491 height 87
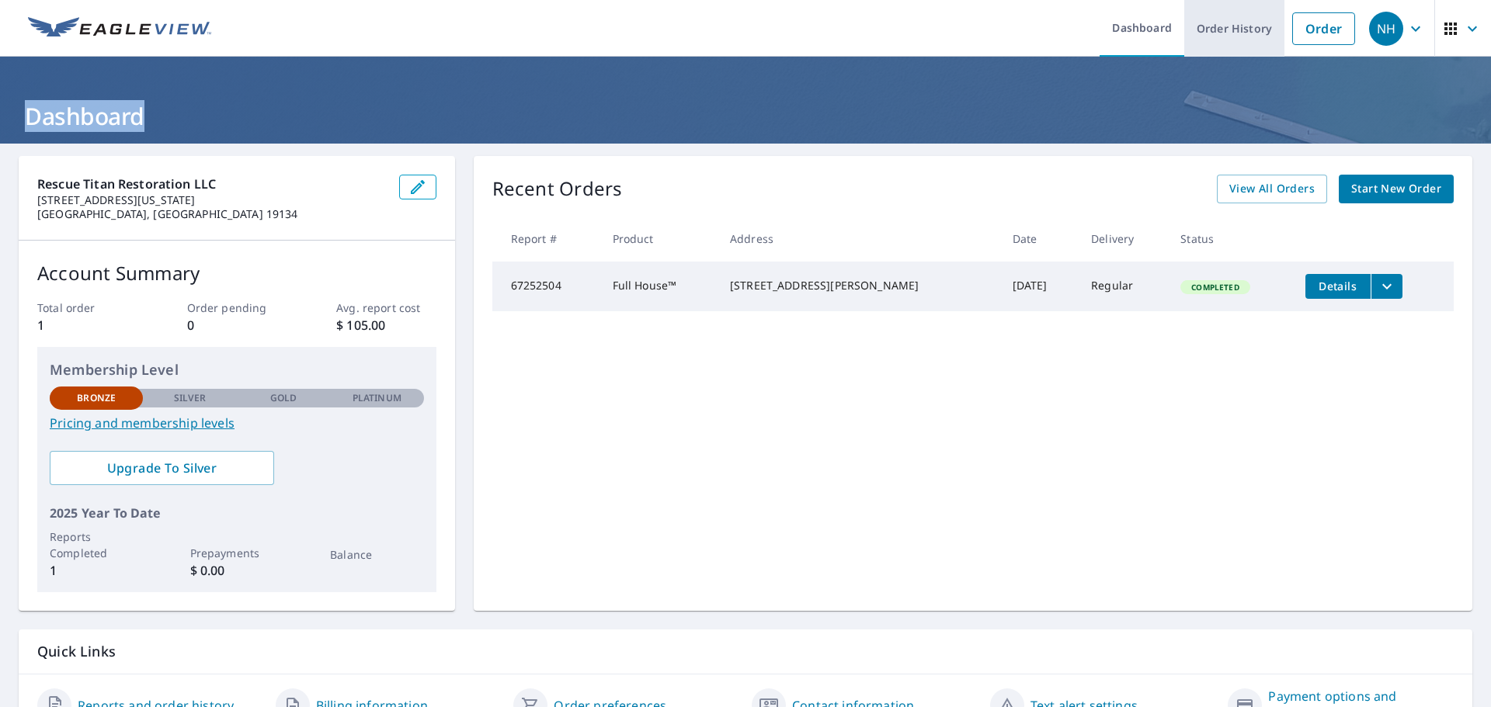
click at [1214, 32] on link "Order History" at bounding box center [1234, 28] width 100 height 57
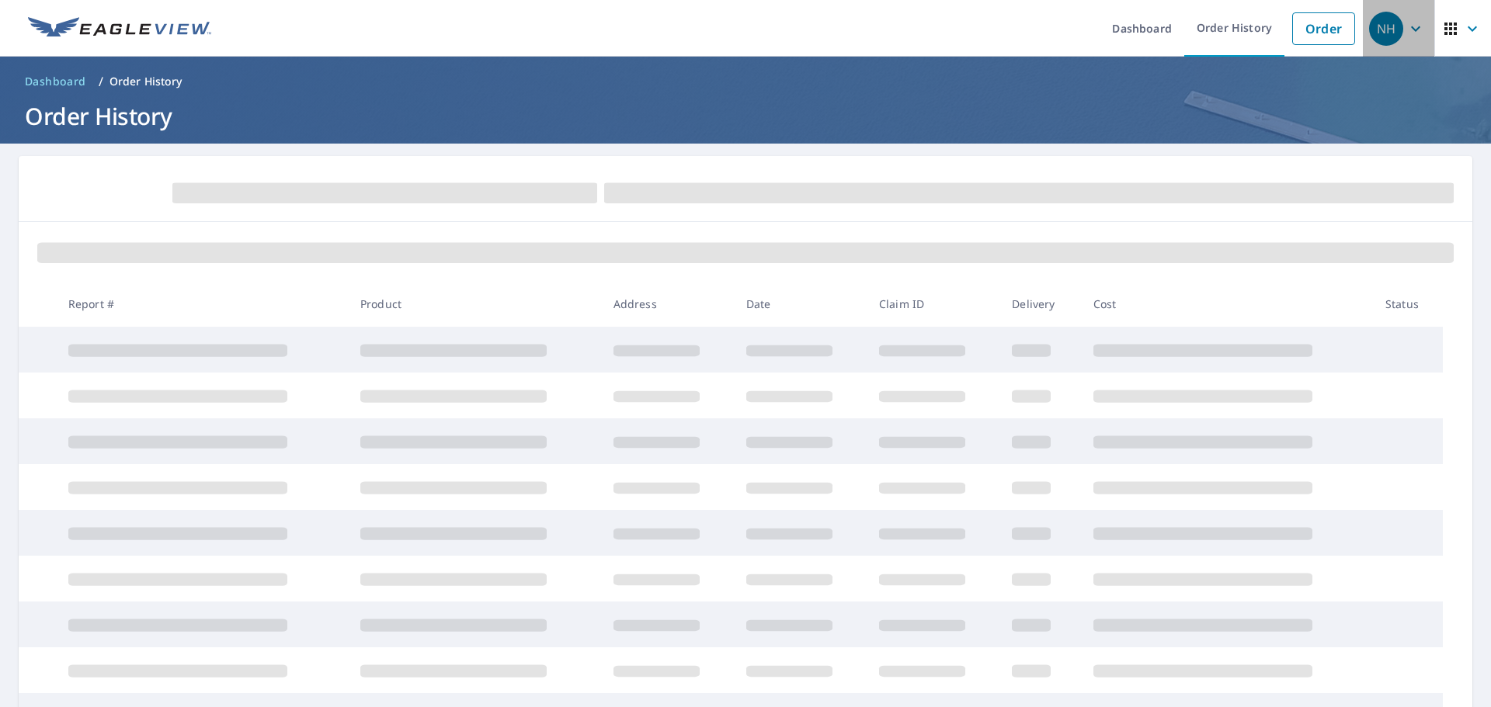
click at [1406, 36] on icon "button" at bounding box center [1415, 28] width 19 height 19
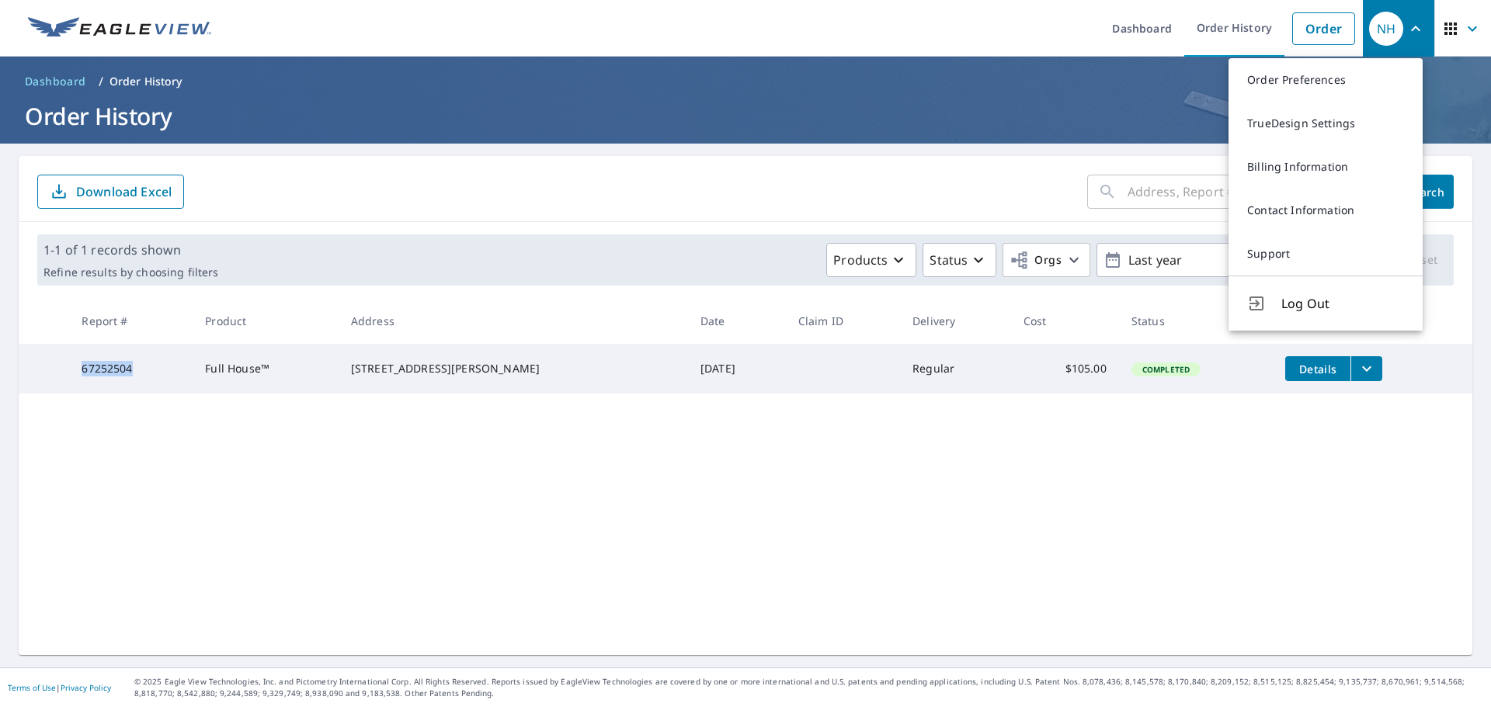
drag, startPoint x: 149, startPoint y: 375, endPoint x: 84, endPoint y: 373, distance: 65.3
click at [84, 373] on td "67252504" at bounding box center [130, 369] width 123 height 50
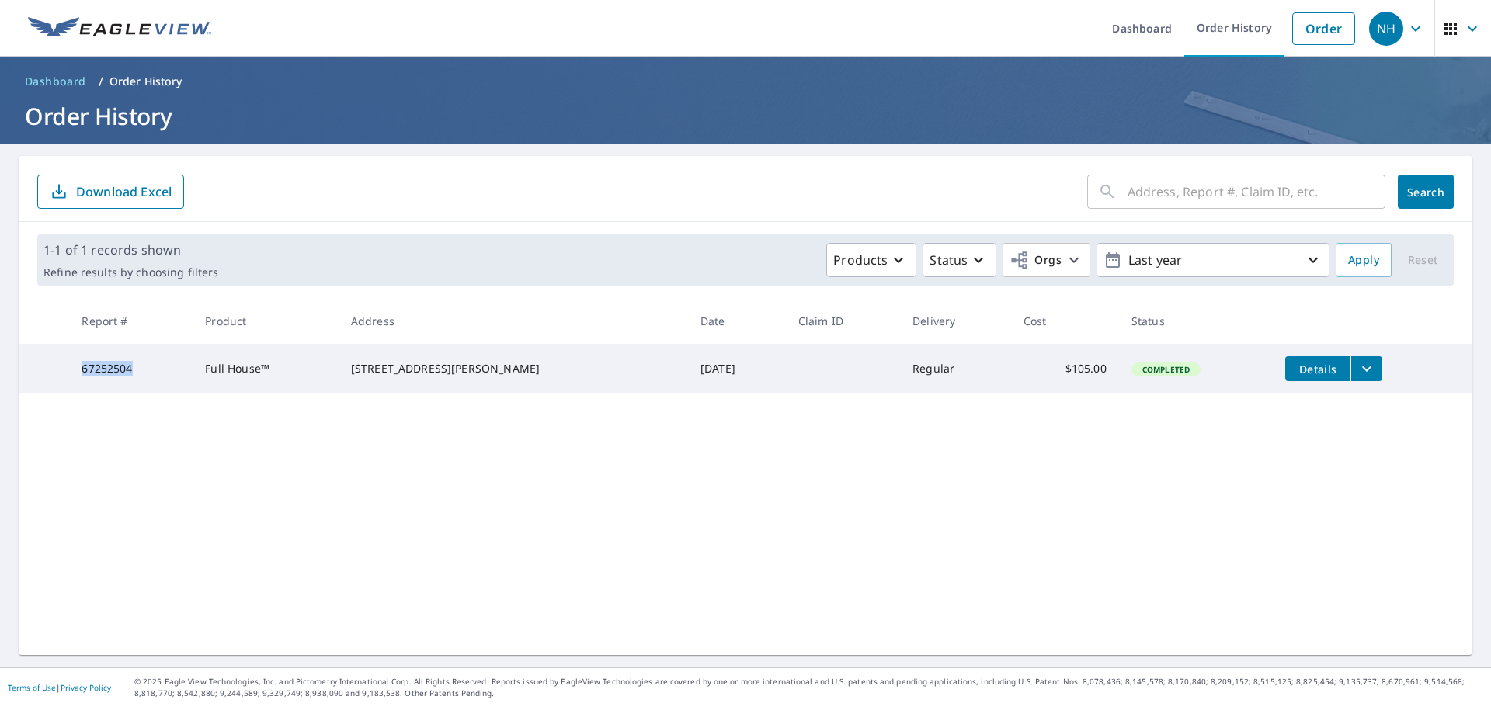
copy td "67252504"
click at [1406, 34] on icon "button" at bounding box center [1415, 28] width 19 height 19
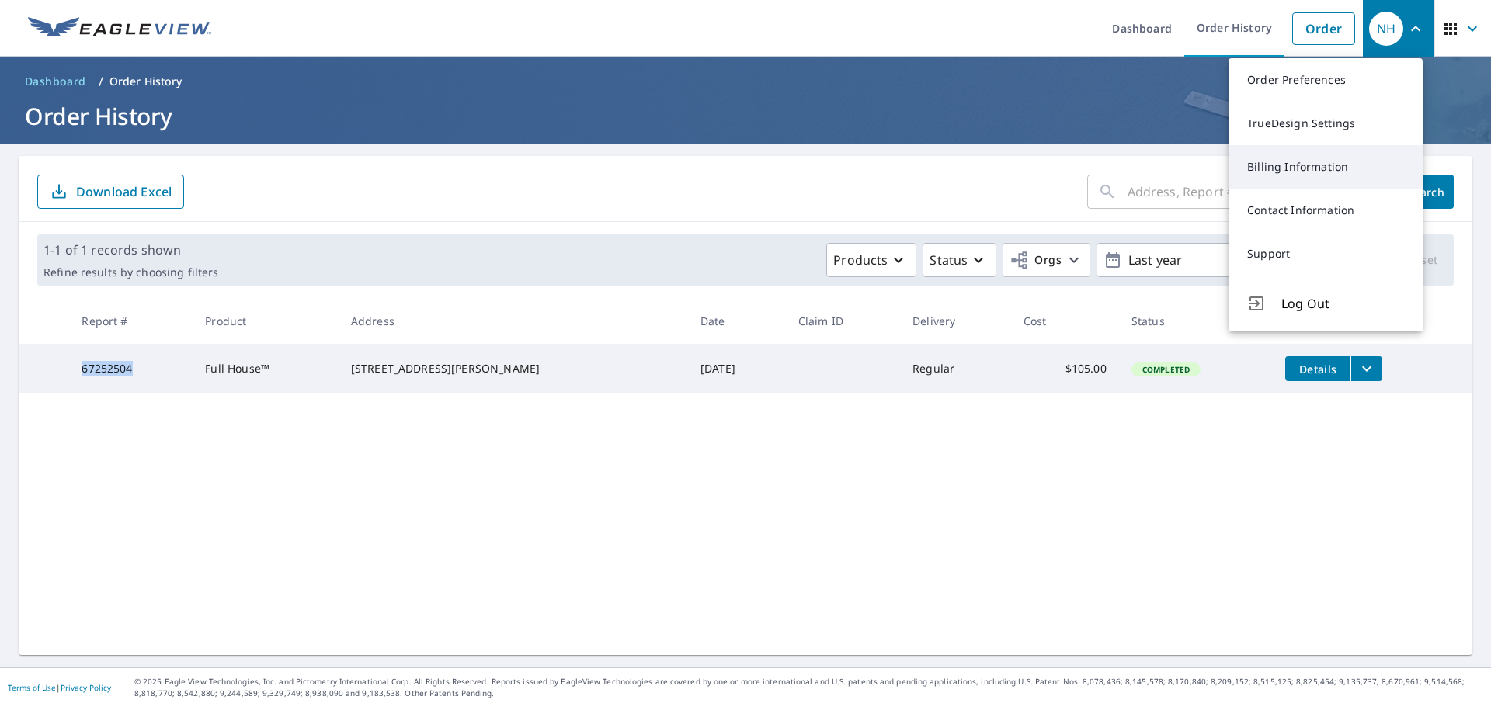
click at [1317, 171] on link "Billing Information" at bounding box center [1325, 166] width 194 height 43
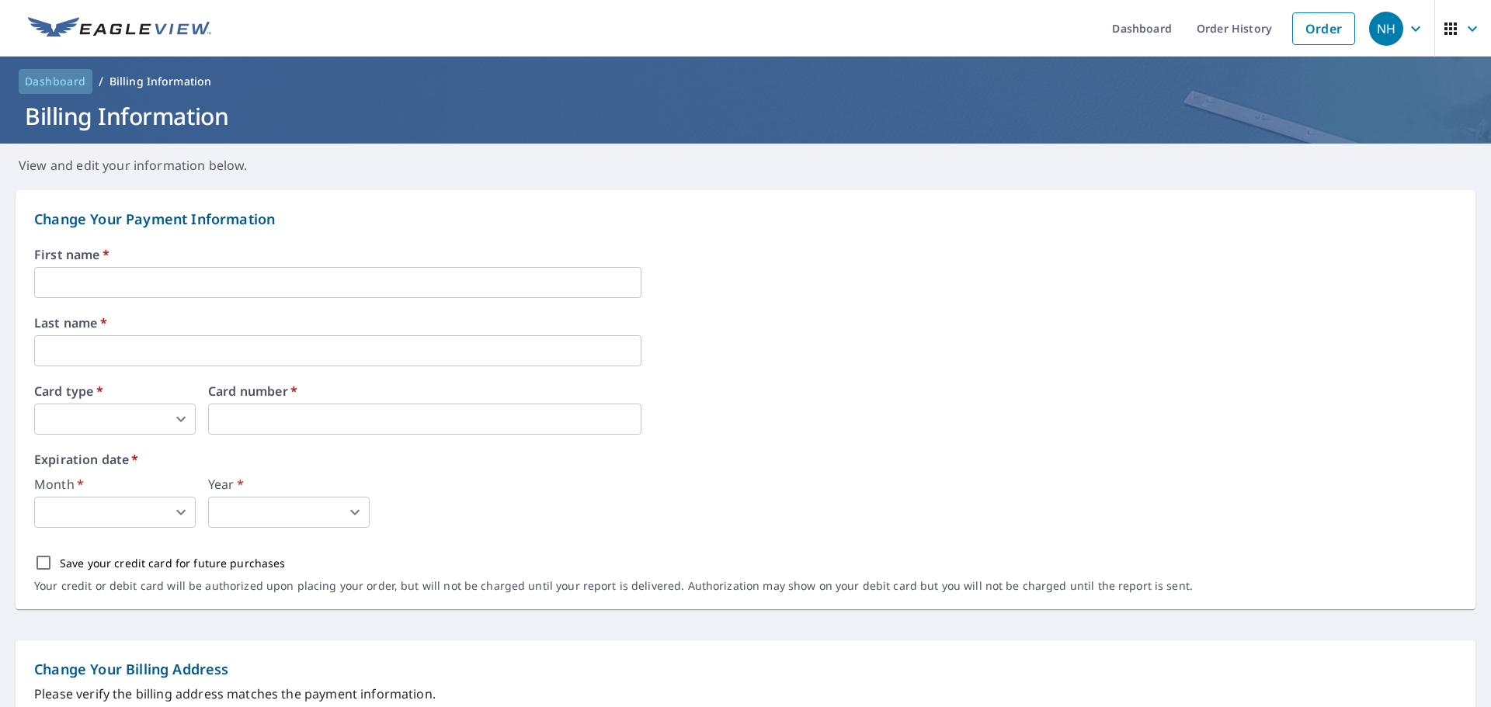
click at [68, 85] on span "Dashboard" at bounding box center [55, 82] width 61 height 16
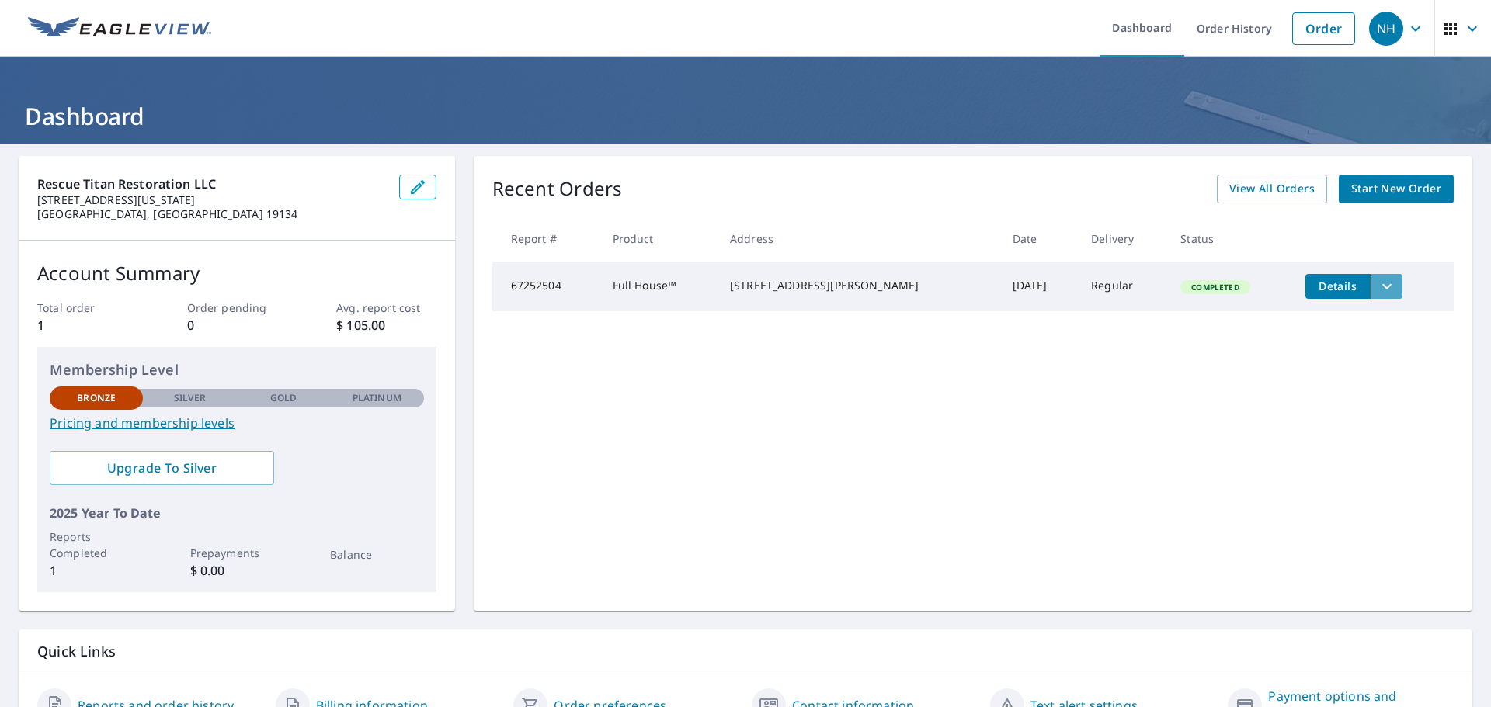
click at [1377, 289] on icon "filesDropdownBtn-67252504" at bounding box center [1386, 286] width 19 height 19
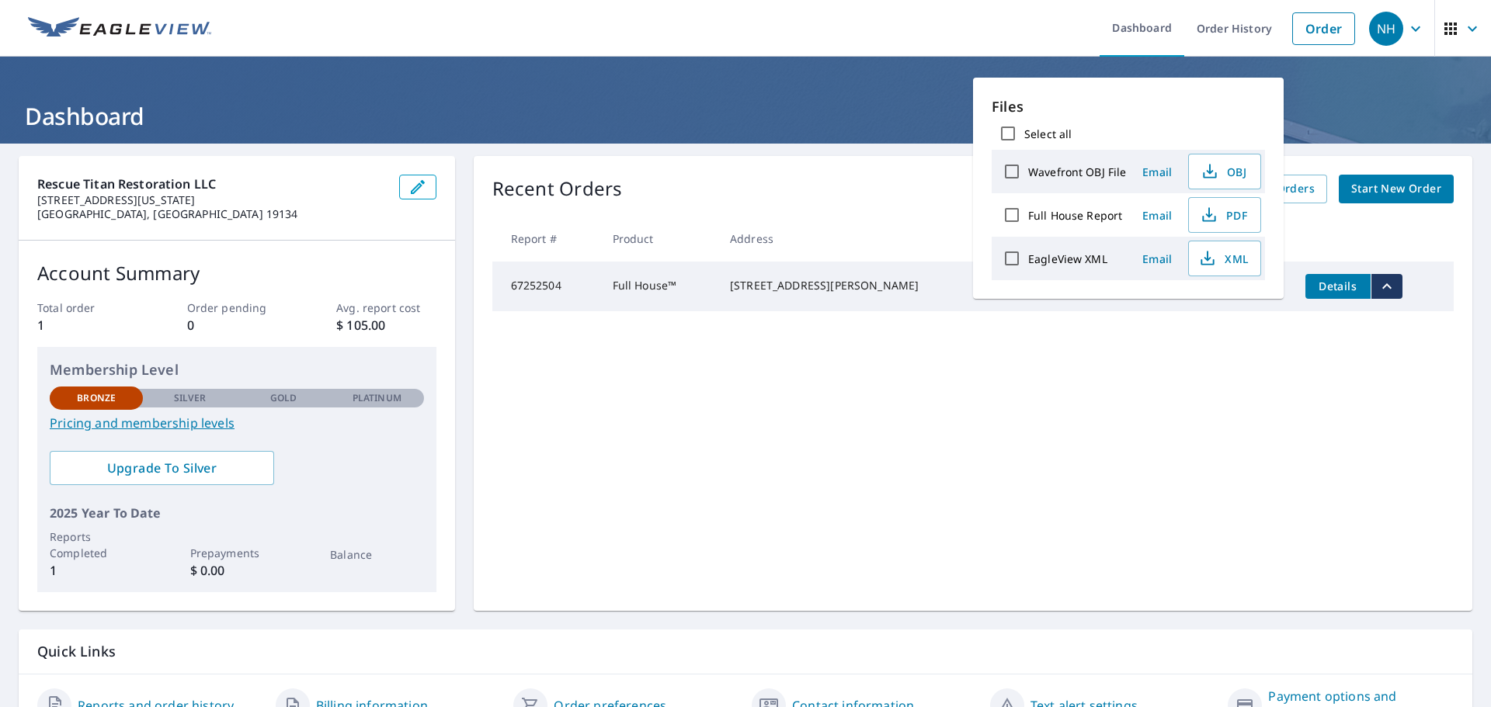
click at [1241, 419] on div "Recent Orders View All Orders Start New Order Report # Product Address Date Del…" at bounding box center [973, 383] width 998 height 455
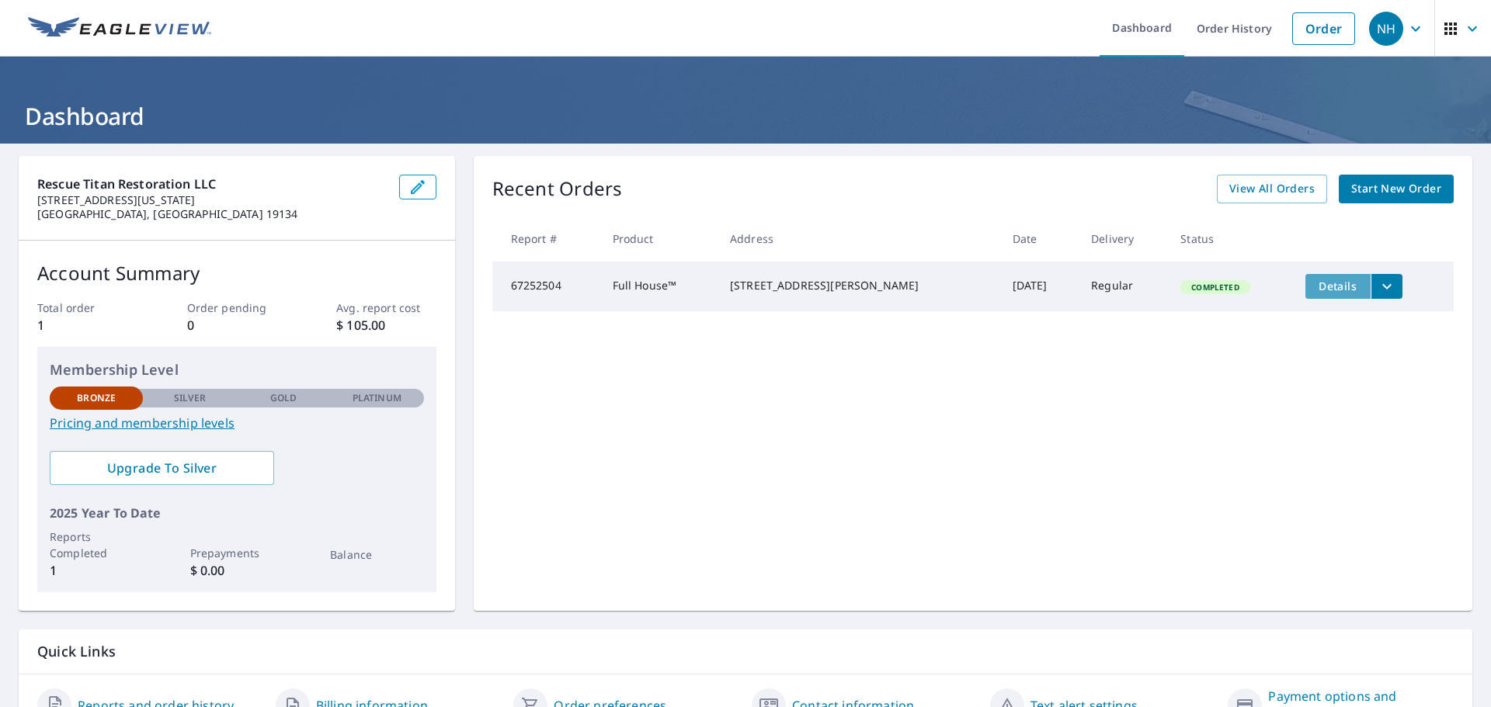
click at [1314, 291] on span "Details" at bounding box center [1337, 286] width 47 height 15
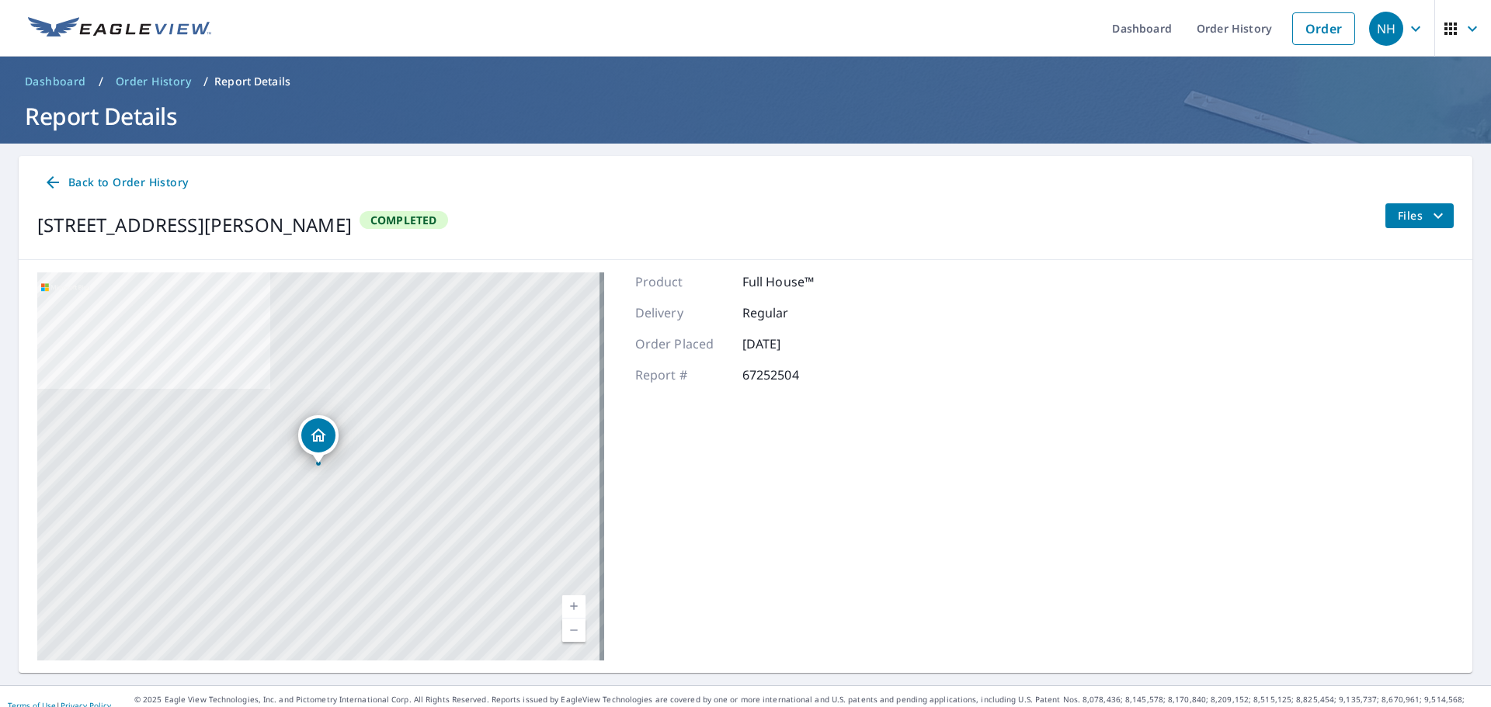
click at [1413, 26] on span "NH" at bounding box center [1398, 28] width 59 height 37
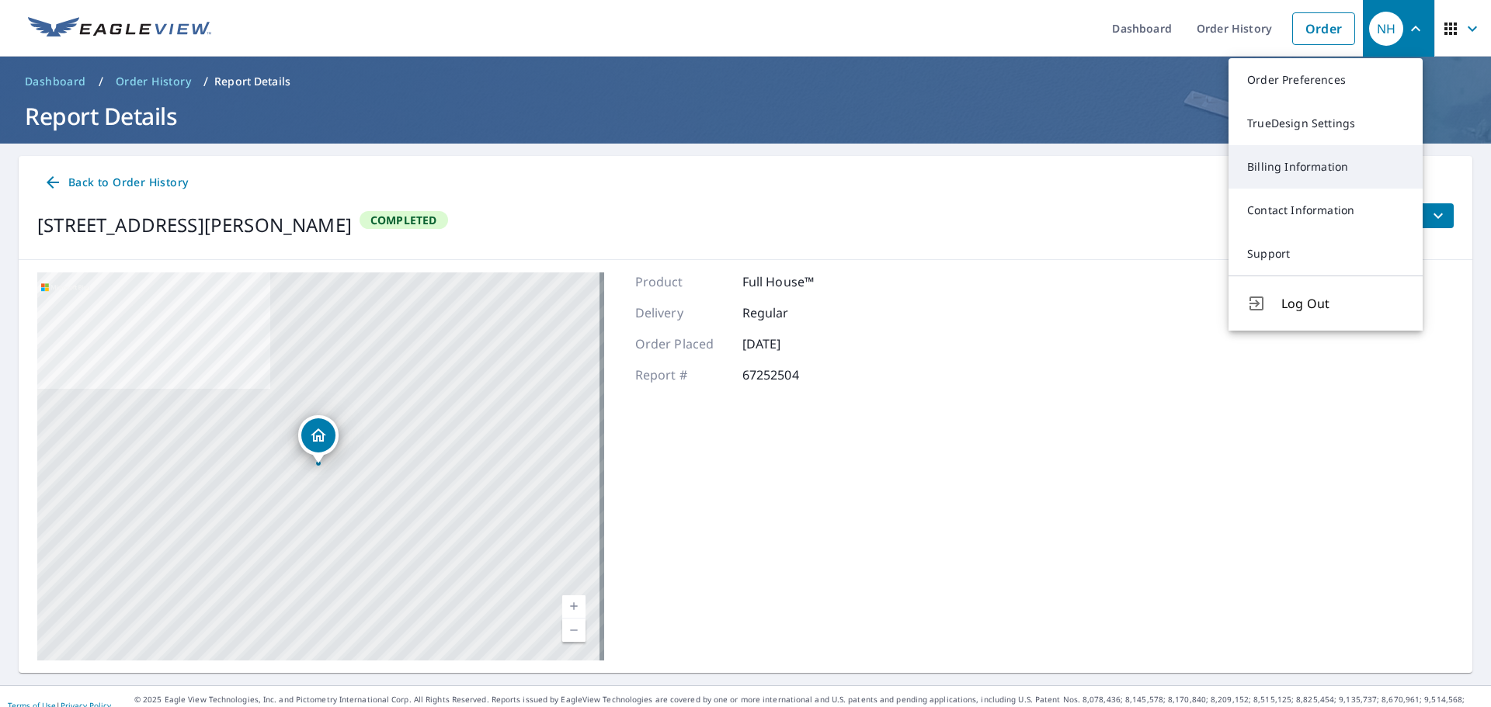
click at [1339, 176] on link "Billing Information" at bounding box center [1325, 166] width 194 height 43
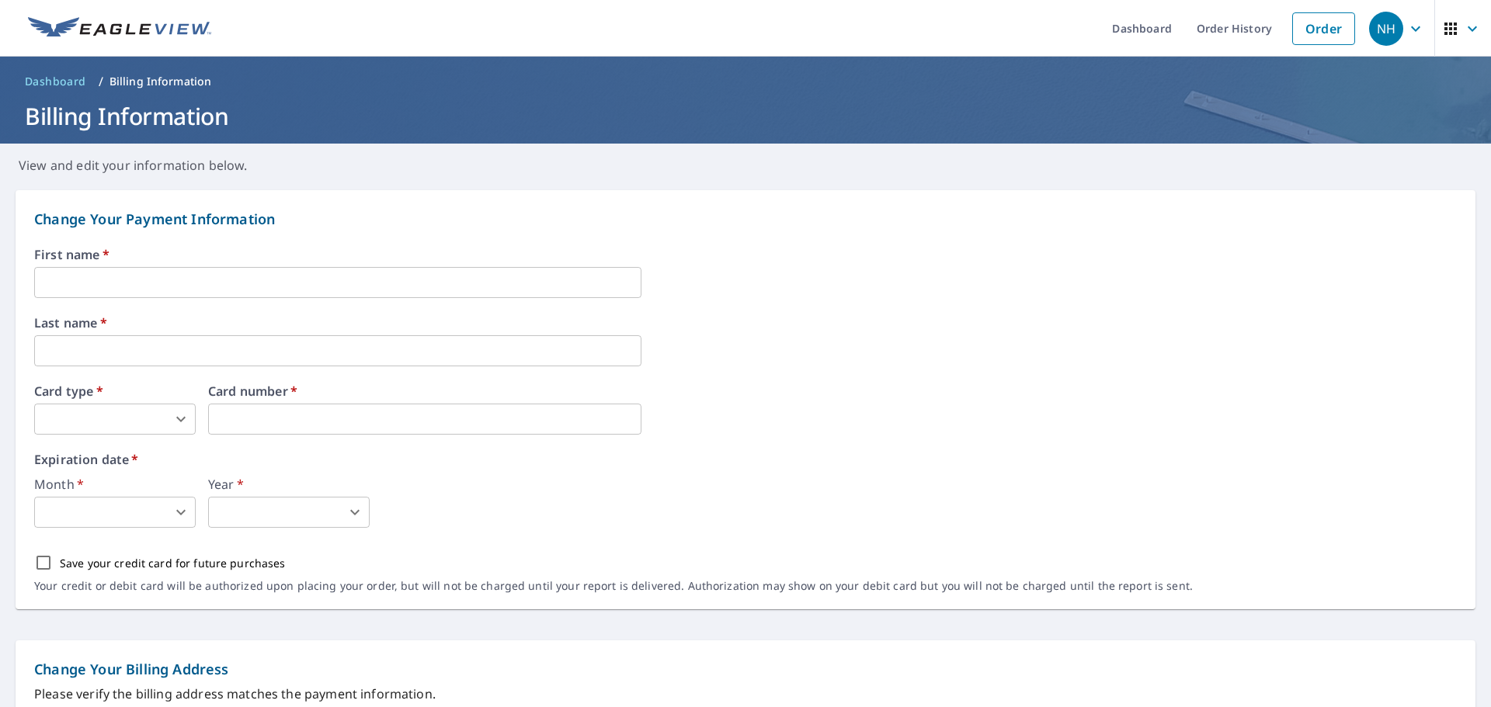
click at [1406, 27] on icon "button" at bounding box center [1415, 28] width 19 height 19
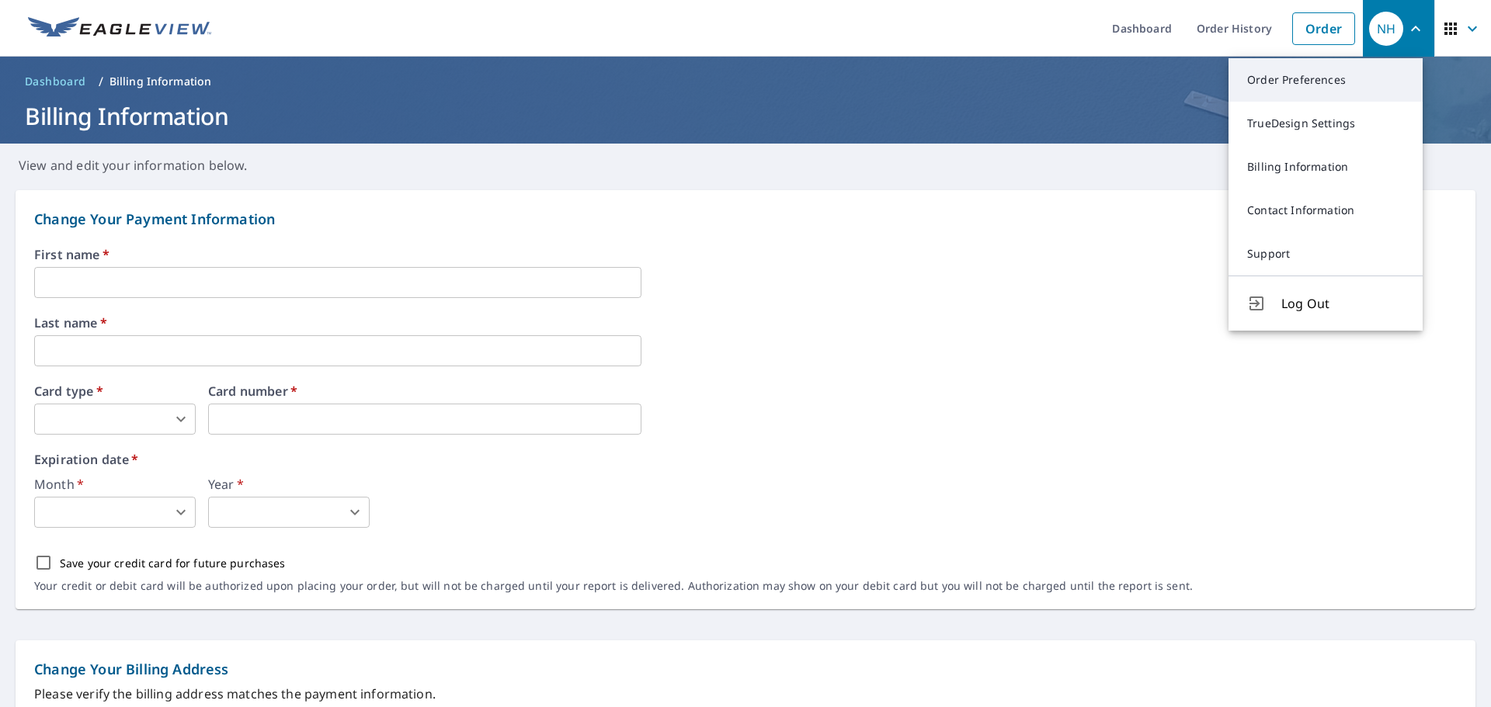
click at [1313, 79] on link "Order Preferences" at bounding box center [1325, 79] width 194 height 43
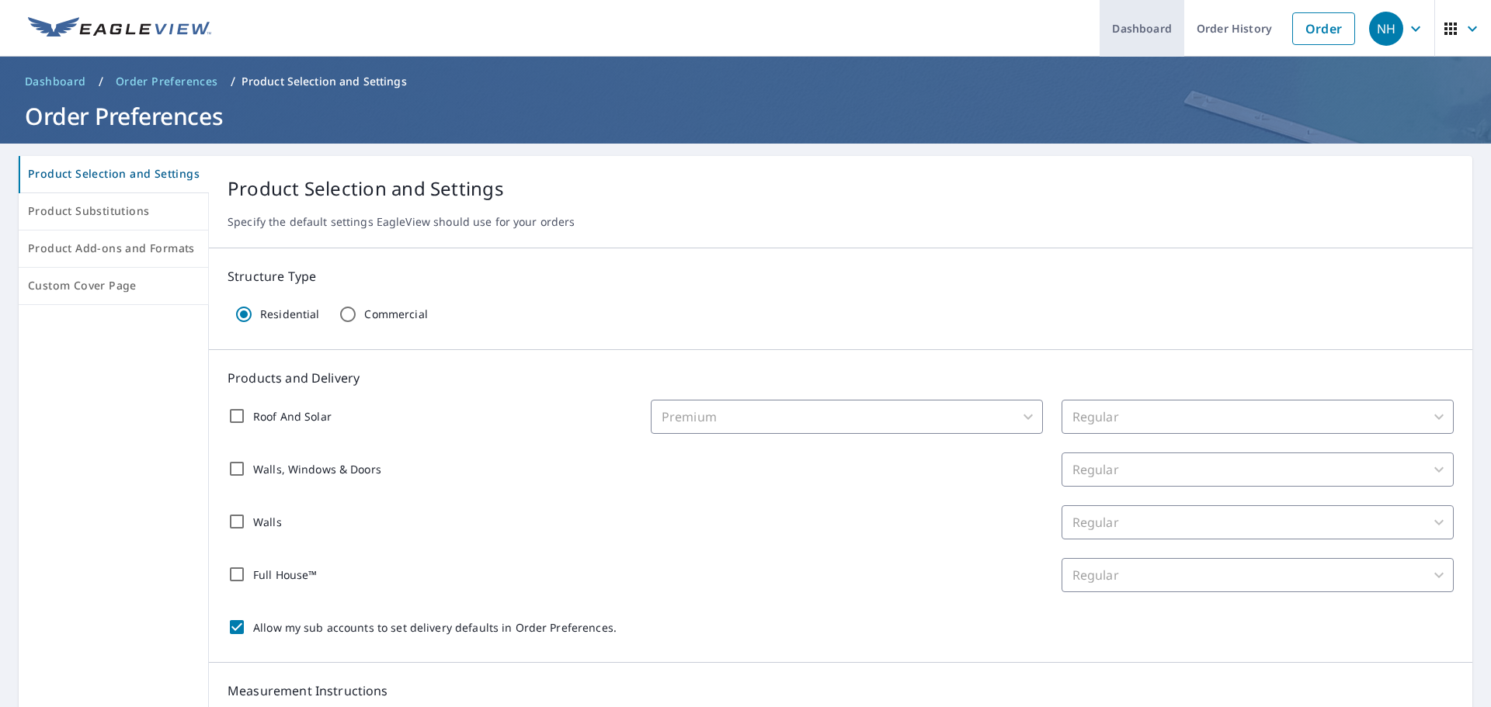
click at [1116, 36] on link "Dashboard" at bounding box center [1141, 28] width 85 height 57
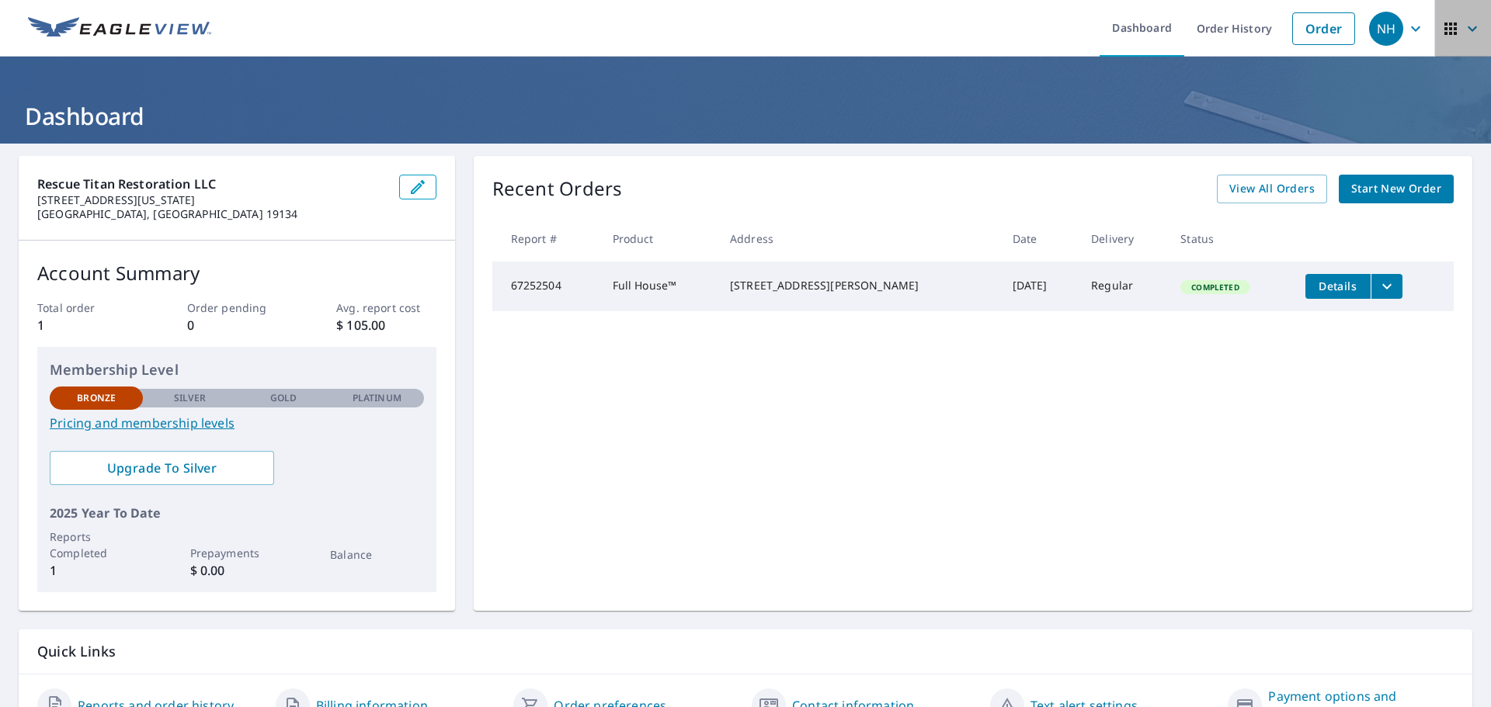
click at [1446, 36] on icon "button" at bounding box center [1450, 28] width 19 height 19
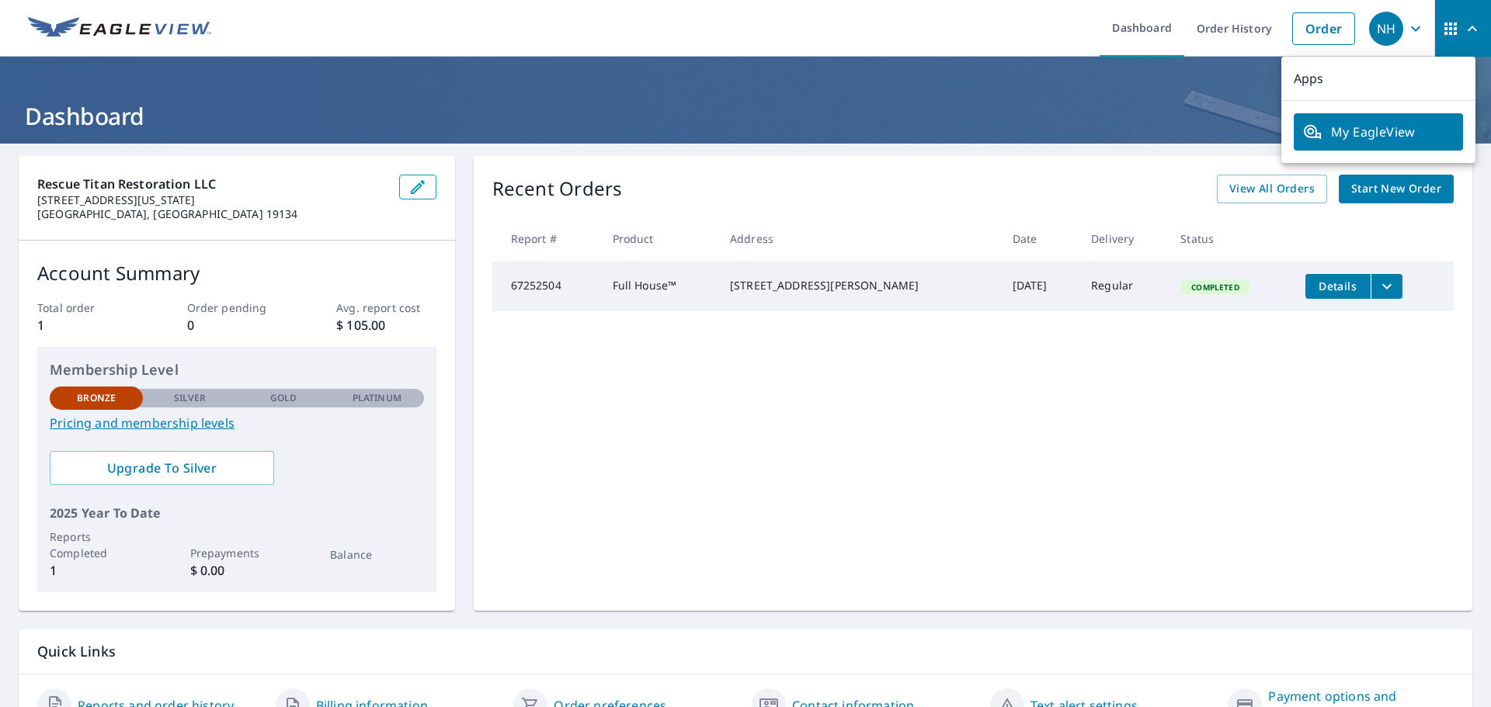
click at [917, 151] on div "Rescue Titan Restoration LLC [STREET_ADDRESS][US_STATE] Account Summary Total o…" at bounding box center [745, 447] width 1491 height 606
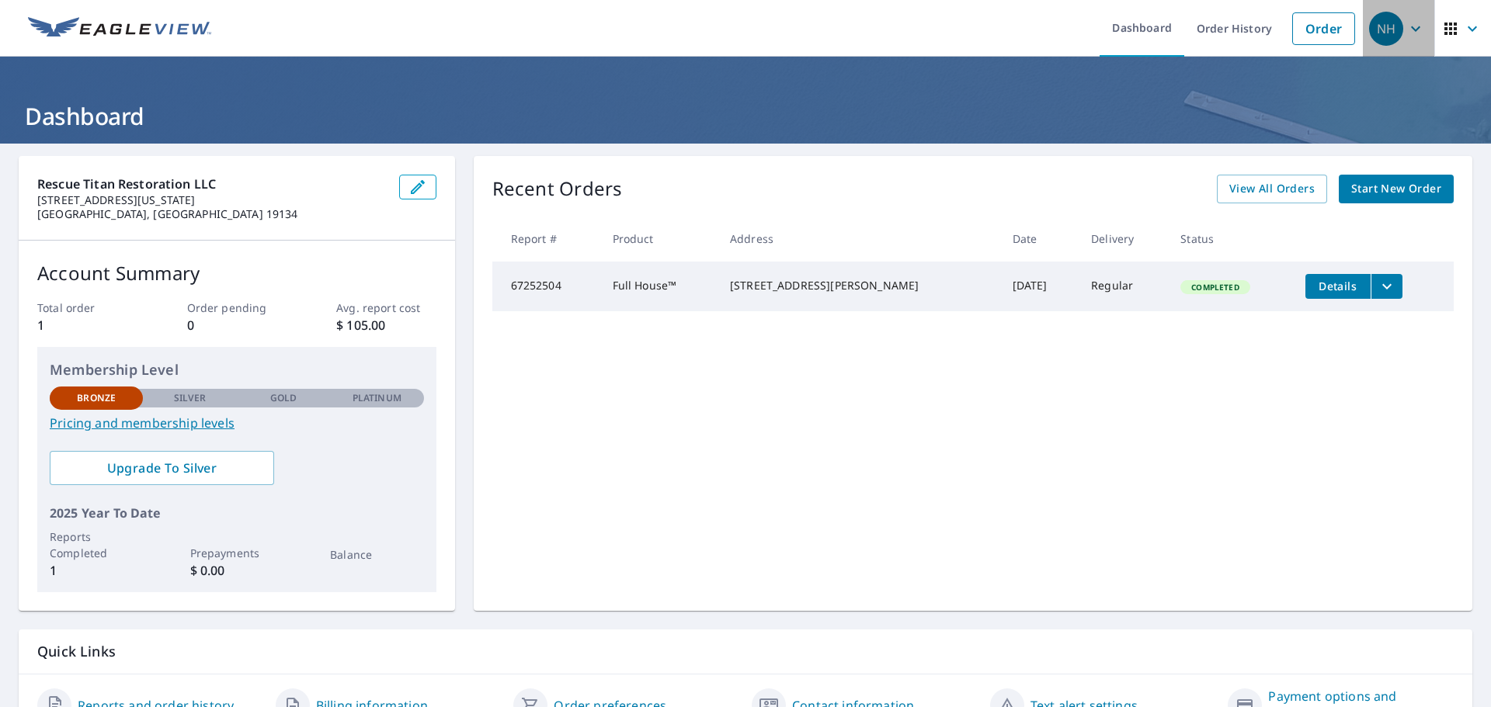
click at [1406, 36] on icon "button" at bounding box center [1415, 28] width 19 height 19
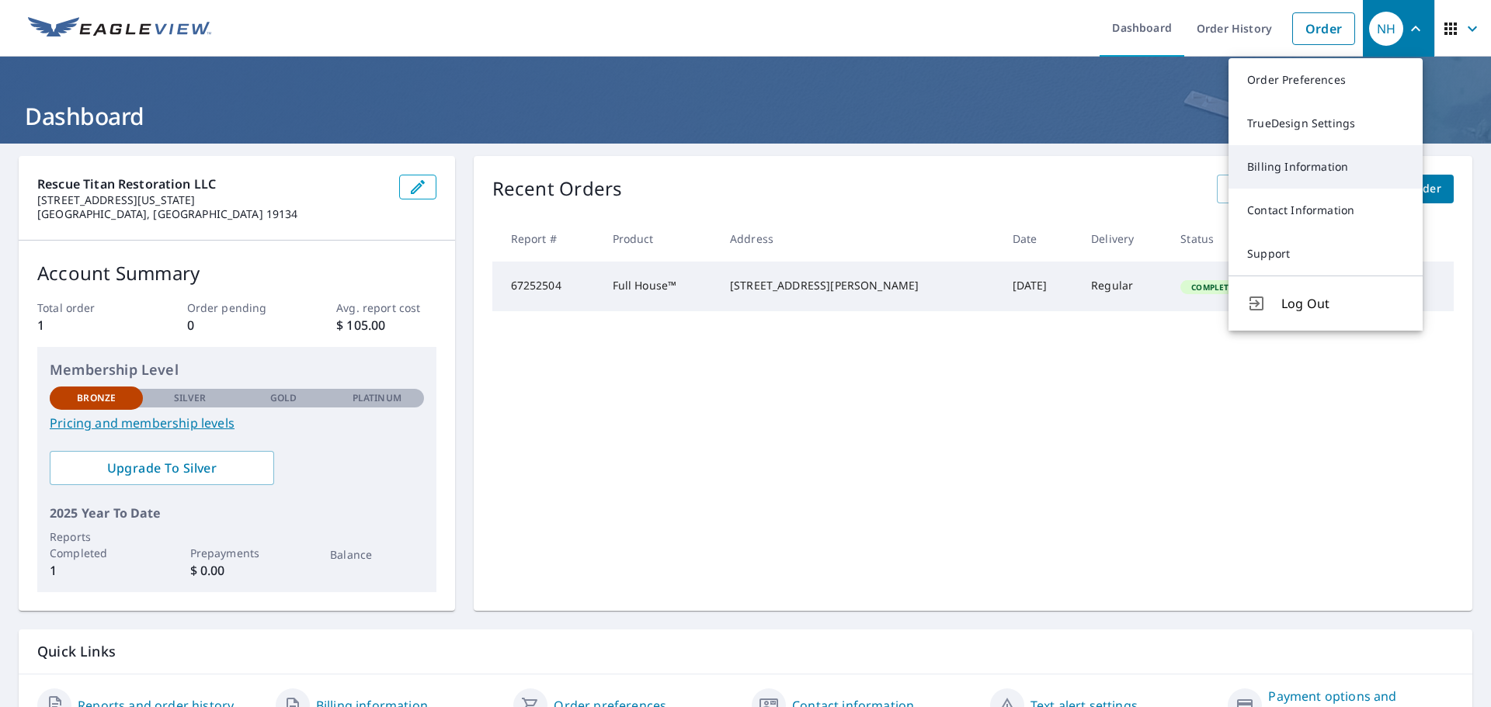
click at [1320, 162] on link "Billing Information" at bounding box center [1325, 166] width 194 height 43
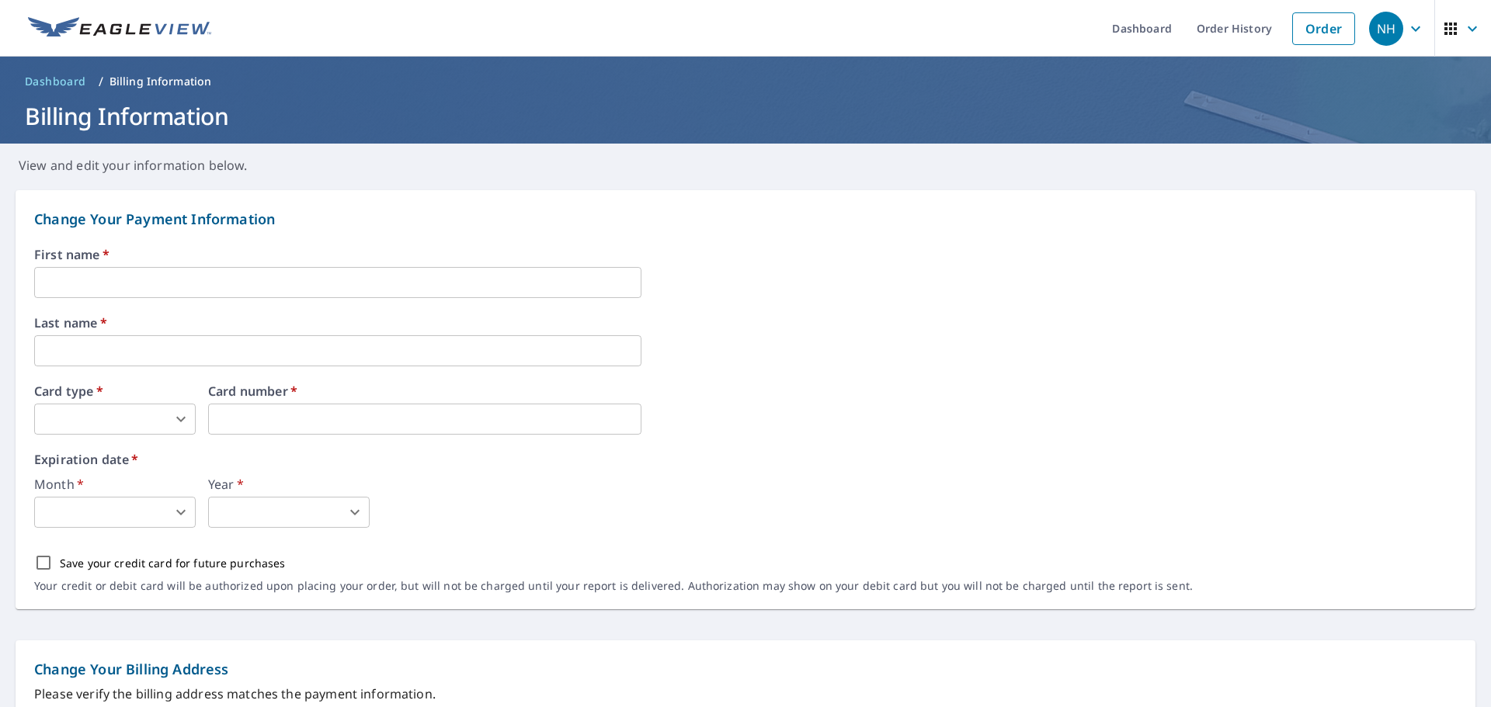
click at [61, 80] on span "Dashboard" at bounding box center [55, 82] width 61 height 16
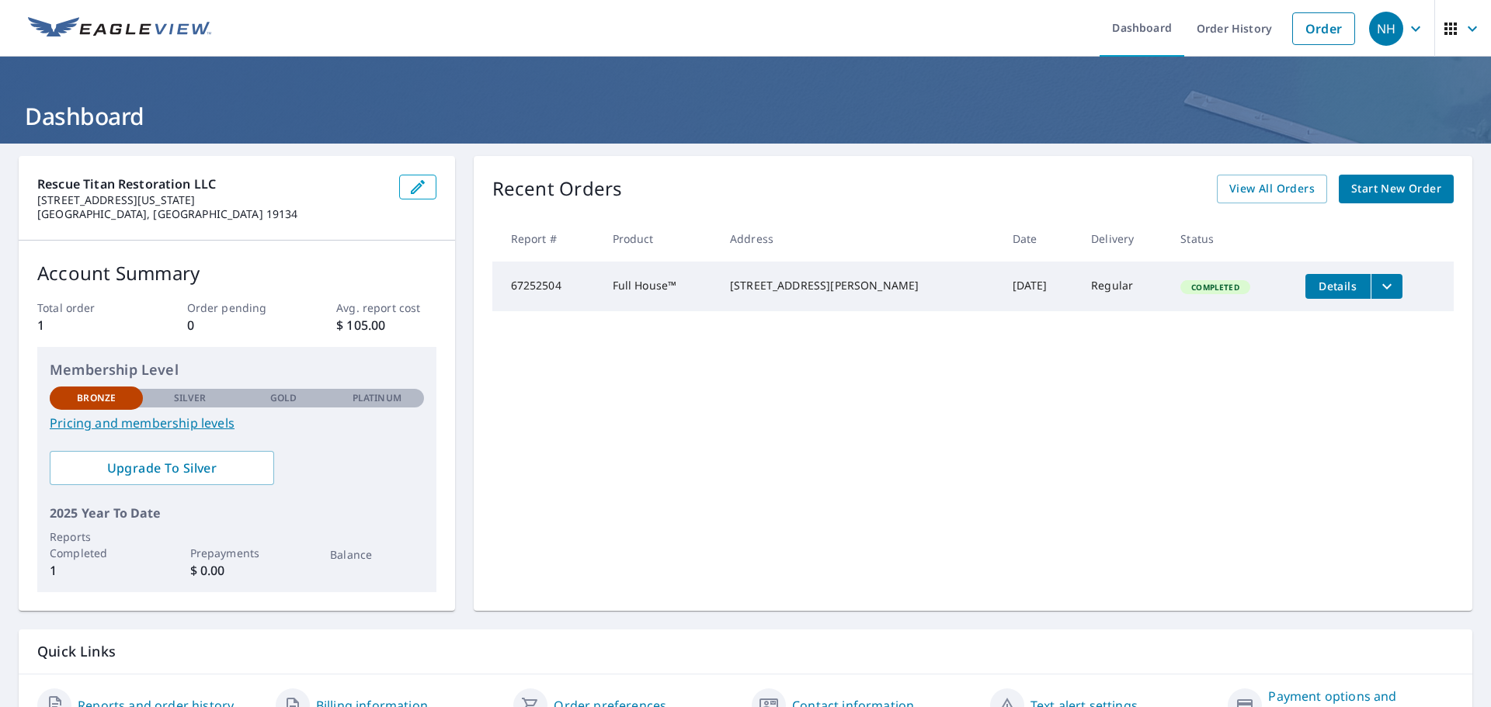
click at [1406, 26] on icon "button" at bounding box center [1415, 28] width 19 height 19
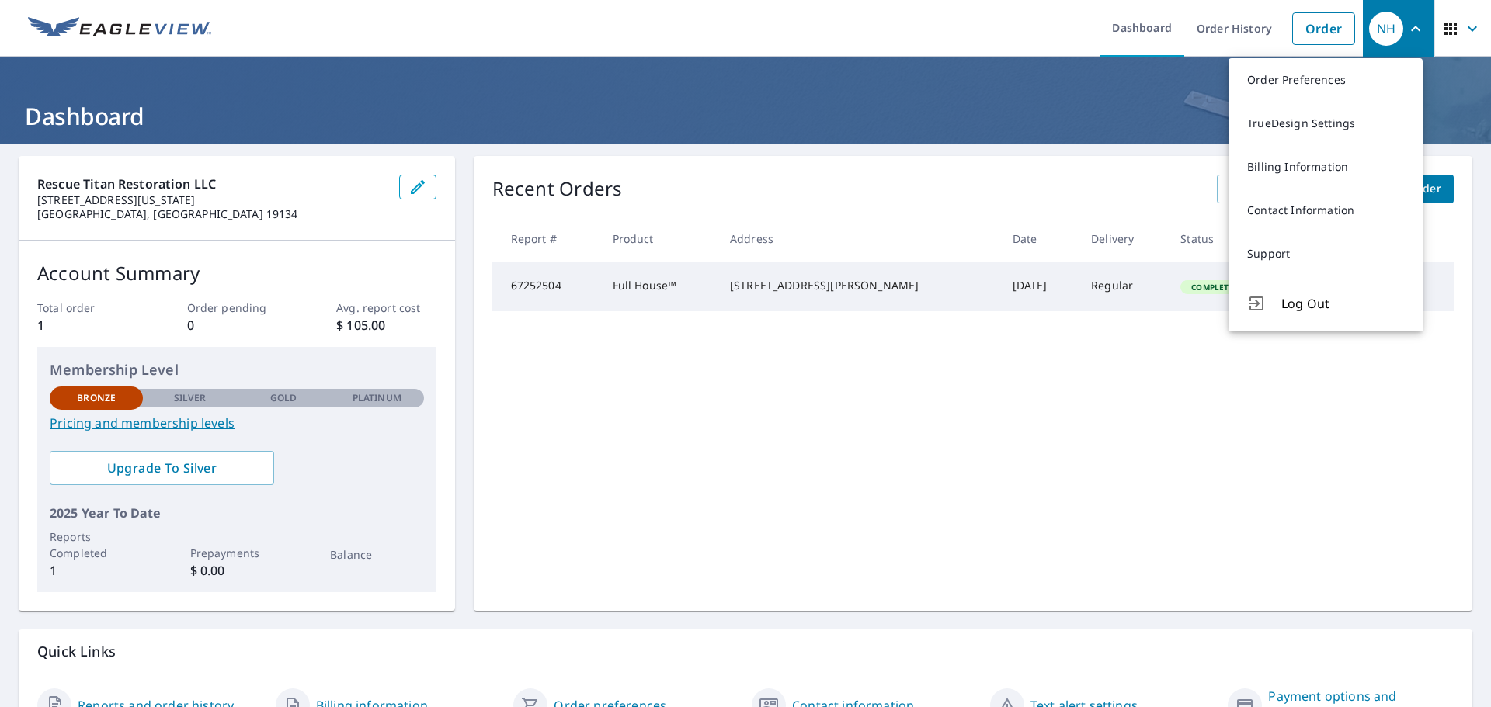
click at [1445, 23] on icon "button" at bounding box center [1450, 29] width 12 height 12
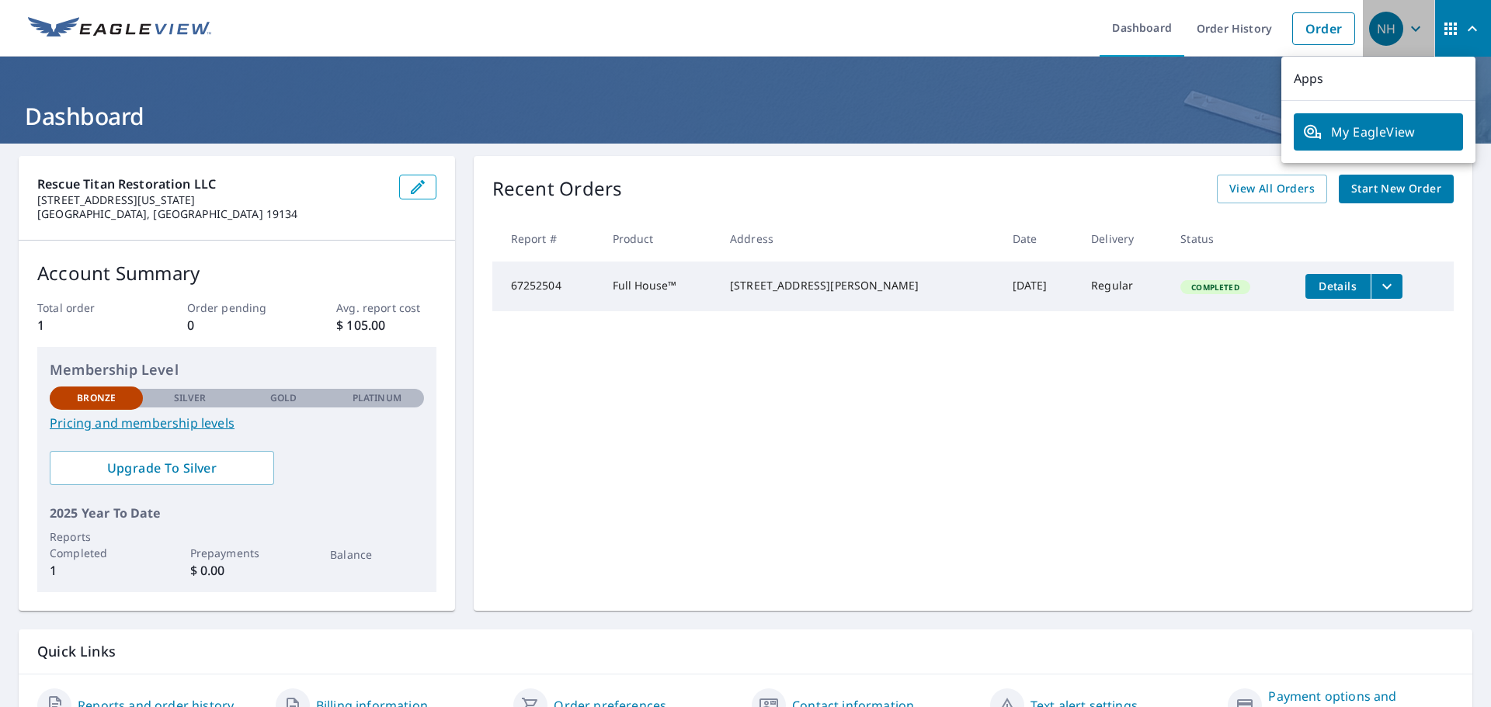
click at [1379, 28] on div "NH" at bounding box center [1386, 29] width 34 height 34
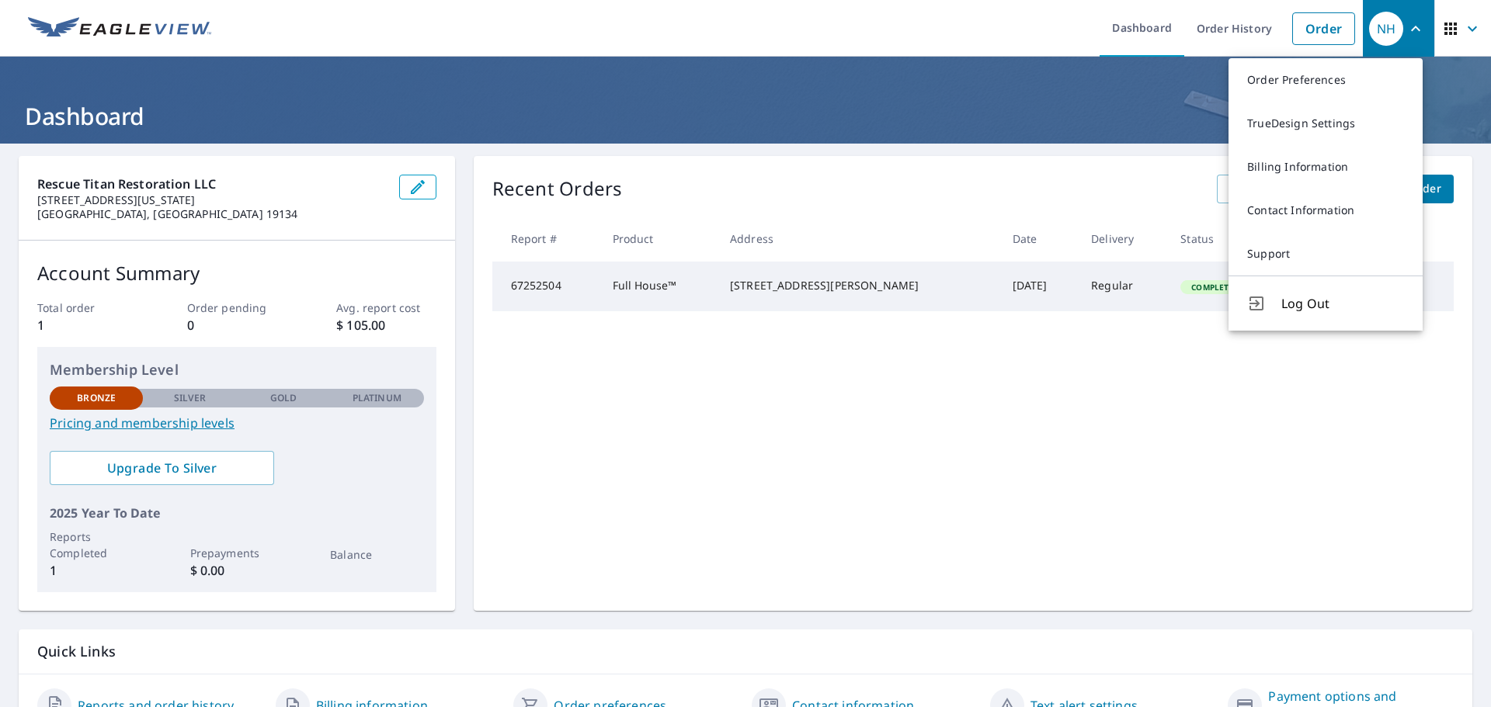
click at [1033, 102] on h1 "Dashboard" at bounding box center [745, 116] width 1453 height 32
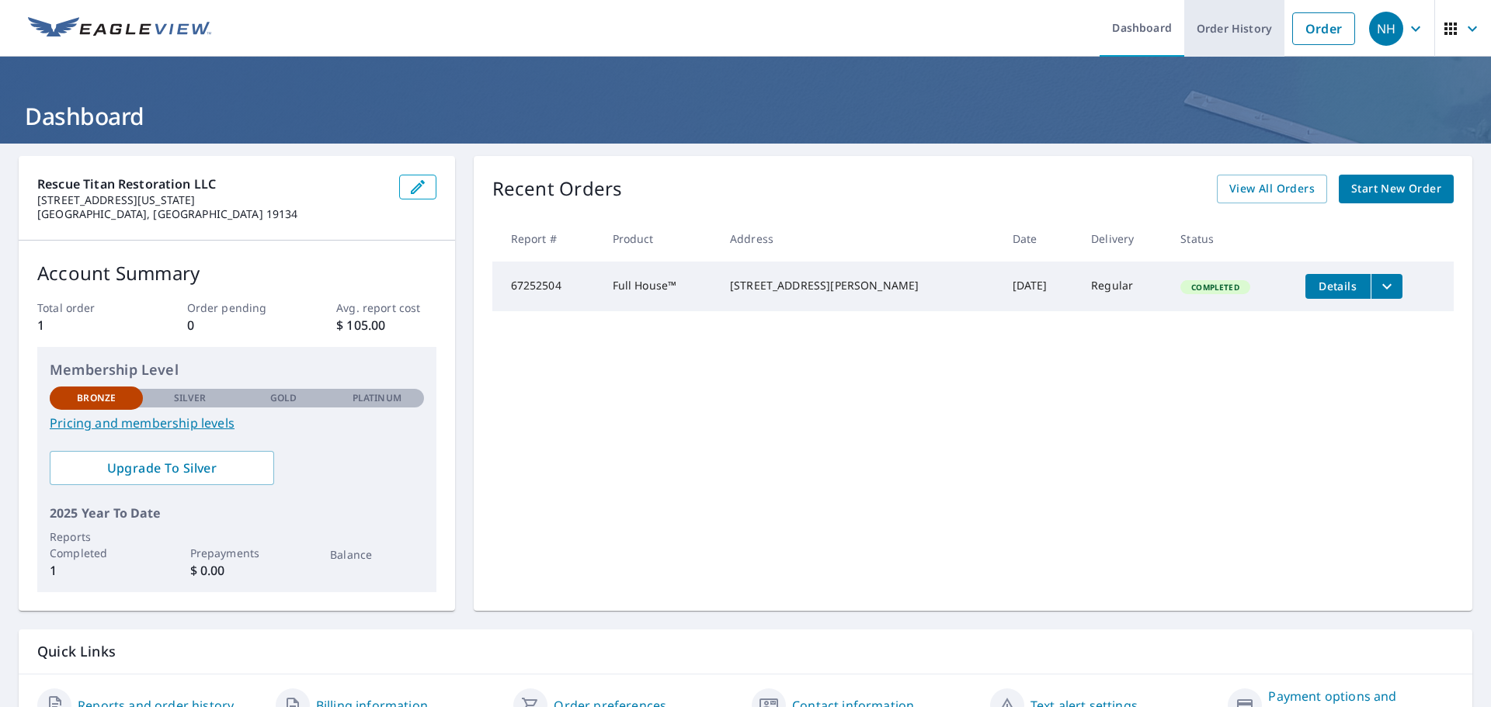
click at [1227, 30] on link "Order History" at bounding box center [1234, 28] width 100 height 57
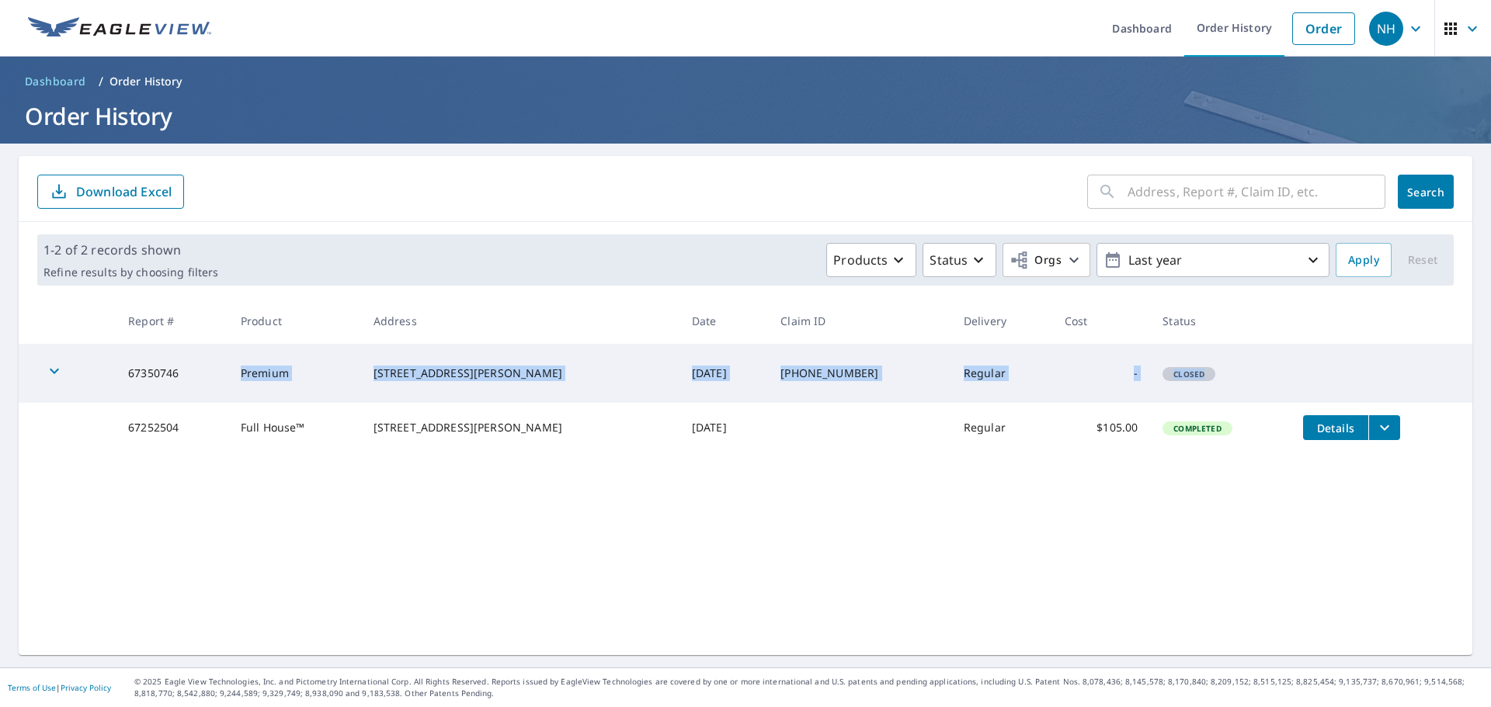
drag, startPoint x: 254, startPoint y: 377, endPoint x: 1203, endPoint y: 379, distance: 948.7
click at [1203, 379] on tr "67350746 Premium [STREET_ADDRESS][PERSON_NAME] [DATE] 1006-29-2167 Regular - Cl…" at bounding box center [745, 373] width 1453 height 59
click at [695, 269] on div "Products Status Orgs Last year" at bounding box center [776, 260] width 1105 height 34
click at [550, 602] on div "​ Search Download Excel 1-2 of 2 records shown Refine results by choosing filte…" at bounding box center [745, 405] width 1453 height 499
